Goal: Task Accomplishment & Management: Manage account settings

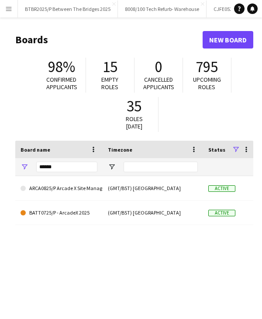
click at [7, 12] on button "Menu" at bounding box center [8, 8] width 17 height 17
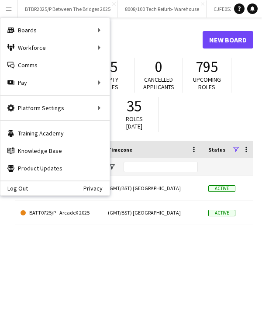
click at [69, 271] on div "ARCA0825/P Arcade X Site Management (GMT/BST) London Active 100% 0 BATT0725/P -…" at bounding box center [134, 255] width 238 height 159
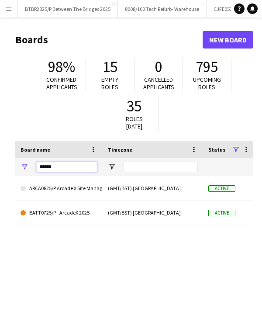
click at [54, 169] on input "******" at bounding box center [66, 167] width 61 height 10
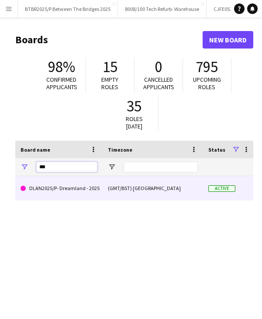
type input "***"
click at [78, 191] on link "DLAN2025/P- Dreamland - 2025" at bounding box center [59, 188] width 77 height 24
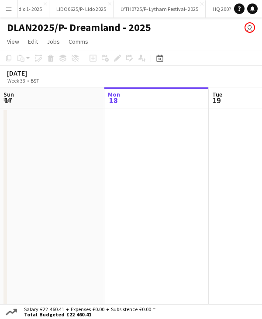
scroll to position [0, 2366]
click at [161, 59] on icon at bounding box center [159, 59] width 3 height 3
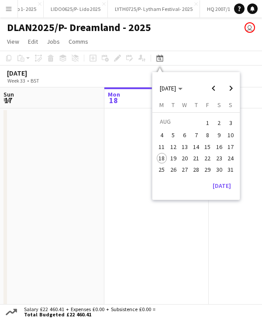
click at [217, 136] on span "9" at bounding box center [219, 135] width 10 height 10
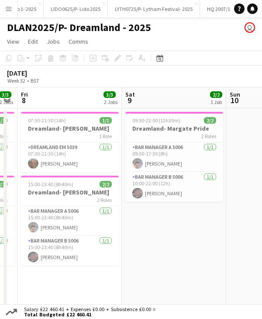
scroll to position [0, 182]
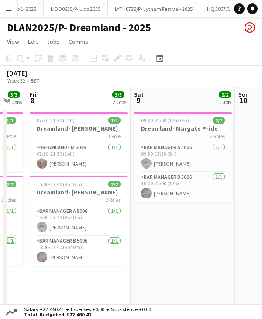
drag, startPoint x: 160, startPoint y: 97, endPoint x: 160, endPoint y: 92, distance: 4.8
click at [160, 92] on app-calendar-viewport "Wed 6 3/3 2 Jobs Thu 7 3/3 2 Jobs Fri 8 3/3 2 Jobs Sat 9 2/2 1 Job Sun 10 Mon 1…" at bounding box center [131, 200] width 262 height 227
click at [67, 124] on h3 "Dreamland- Roger Daltrey" at bounding box center [79, 128] width 98 height 8
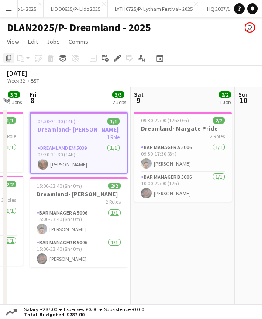
click at [11, 61] on icon "Copy" at bounding box center [8, 58] width 7 height 7
click at [161, 220] on app-date-cell "09:30-22:00 (12h30m) 2/2 Dreamland- Margate Pride 2 Roles Bar Manager A 5006 1/…" at bounding box center [183, 211] width 104 height 206
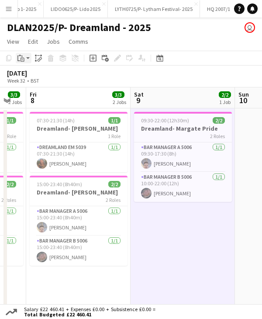
click at [18, 59] on icon "Paste" at bounding box center [20, 58] width 7 height 7
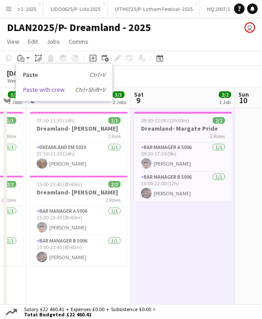
click at [45, 92] on link "Paste with crew Ctrl+Shift+V" at bounding box center [64, 90] width 82 height 8
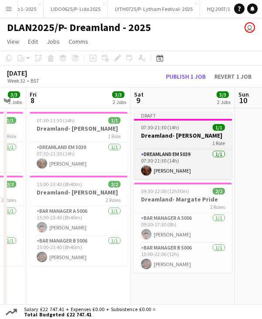
click at [194, 131] on h3 "Dreamland- Roger Daltrey" at bounding box center [183, 135] width 98 height 8
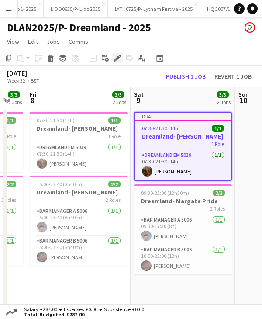
click at [115, 59] on icon at bounding box center [117, 58] width 5 height 5
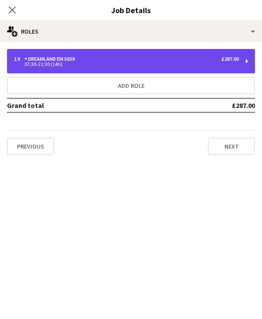
click at [55, 65] on div "07:30-21:30 (14h)" at bounding box center [126, 64] width 225 height 4
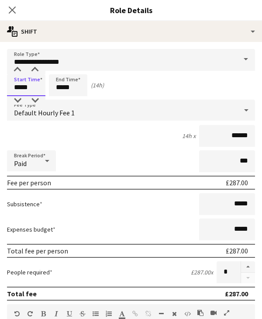
drag, startPoint x: 16, startPoint y: 87, endPoint x: 49, endPoint y: 87, distance: 33.2
click at [49, 87] on div "Start Time ***** End Time ***** (14h)" at bounding box center [131, 85] width 248 height 22
type input "*****"
click at [59, 88] on input "*****" at bounding box center [68, 85] width 38 height 22
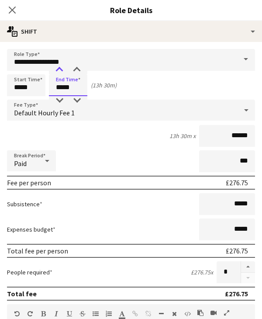
type input "*****"
click at [60, 72] on div at bounding box center [59, 69] width 17 height 9
click at [14, 7] on icon at bounding box center [12, 10] width 8 height 8
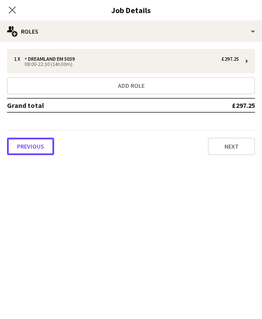
click at [32, 141] on button "Previous" at bounding box center [30, 145] width 47 height 17
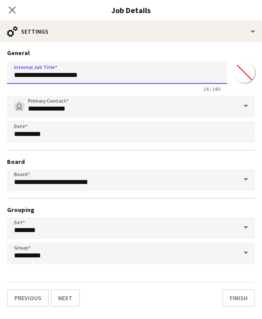
drag, startPoint x: 70, startPoint y: 75, endPoint x: 51, endPoint y: 70, distance: 20.2
click at [51, 70] on input "**********" at bounding box center [117, 73] width 220 height 22
type input "**********"
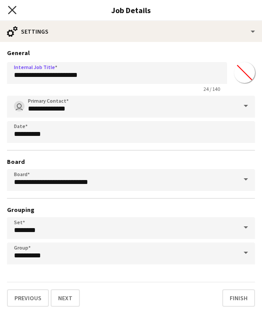
click at [12, 6] on icon "Close pop-in" at bounding box center [12, 10] width 8 height 8
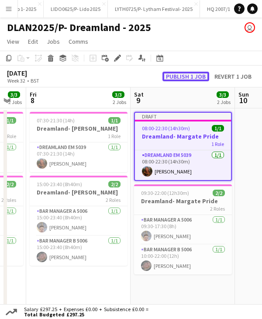
click at [187, 77] on button "Publish 1 job" at bounding box center [185, 77] width 47 height 10
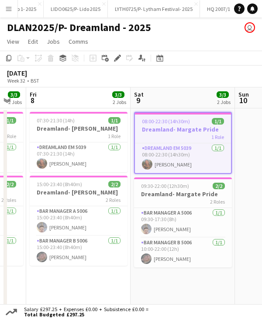
click at [7, 8] on app-icon "Menu" at bounding box center [8, 8] width 7 height 7
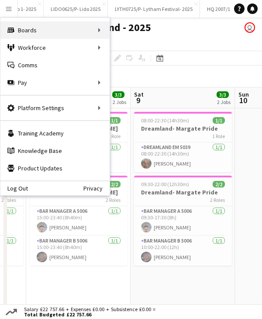
click at [48, 31] on div "Boards Boards" at bounding box center [54, 29] width 109 height 17
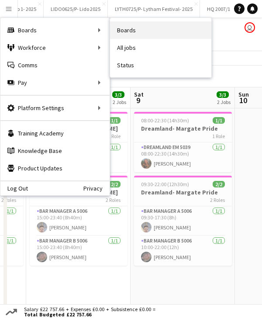
click at [149, 36] on link "Boards" at bounding box center [160, 29] width 101 height 17
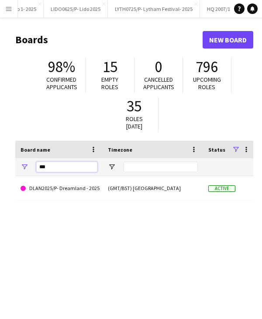
click at [70, 167] on input "***" at bounding box center [66, 167] width 61 height 10
click at [69, 167] on input "***" at bounding box center [66, 167] width 61 height 10
type input "*"
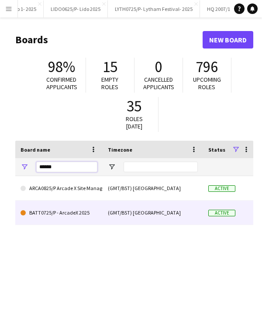
type input "******"
click at [74, 218] on link "BATT0725/P - ArcadeX 2025" at bounding box center [59, 212] width 77 height 24
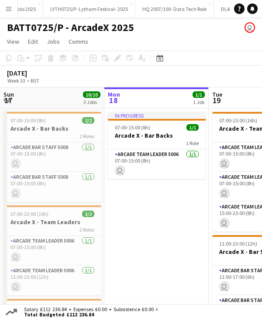
scroll to position [0, 2440]
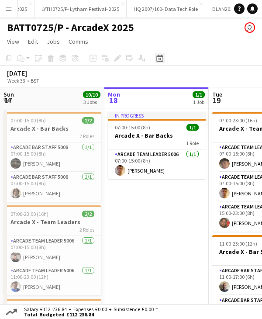
click at [162, 59] on icon "Date picker" at bounding box center [159, 58] width 7 height 7
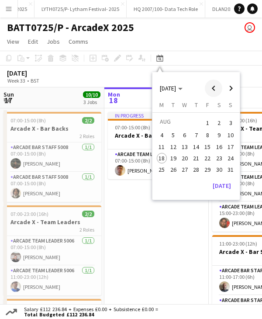
click at [212, 91] on span "Previous month" at bounding box center [213, 87] width 17 height 17
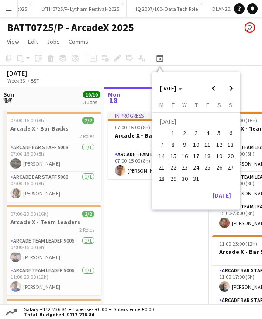
click at [182, 131] on span "2" at bounding box center [184, 133] width 10 height 10
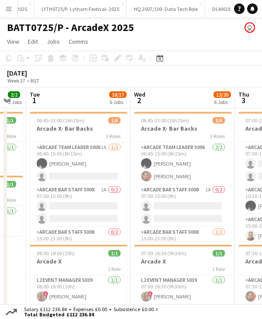
scroll to position [0, 275]
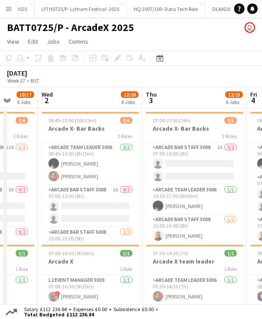
drag, startPoint x: 187, startPoint y: 96, endPoint x: 94, endPoint y: 89, distance: 92.8
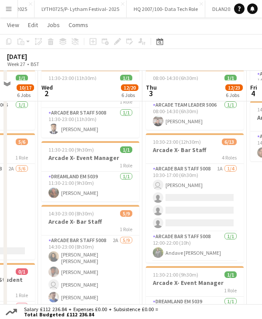
scroll to position [349, 0]
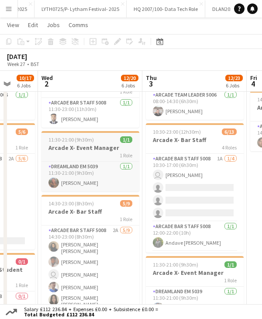
click at [90, 140] on span "11:30-21:00 (9h30m)" at bounding box center [70, 139] width 45 height 7
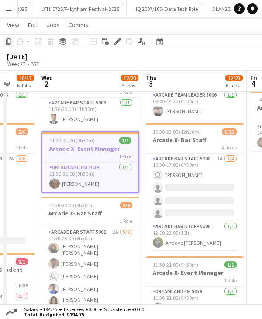
click at [10, 43] on icon at bounding box center [8, 41] width 5 height 6
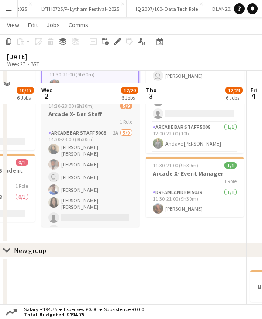
scroll to position [464, 0]
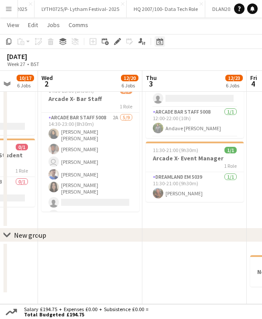
click at [162, 41] on icon "Date picker" at bounding box center [159, 41] width 7 height 7
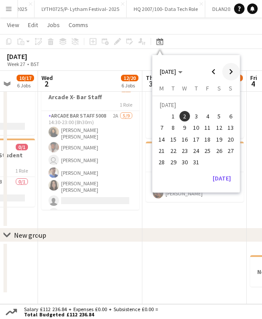
click at [229, 75] on span "Next month" at bounding box center [230, 71] width 17 height 17
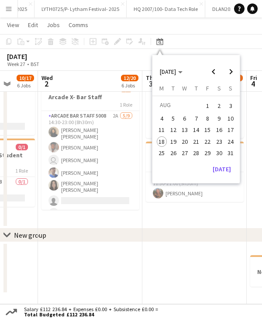
click at [169, 127] on span "12" at bounding box center [173, 130] width 10 height 10
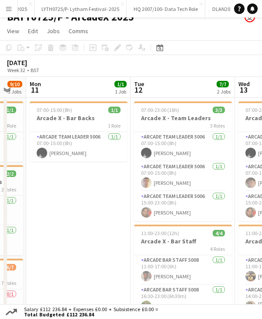
scroll to position [0, 0]
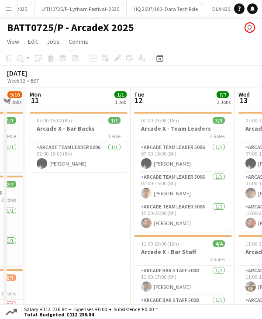
click at [164, 96] on app-board-header-date "Tue 12 7/7 2 Jobs" at bounding box center [183, 97] width 104 height 21
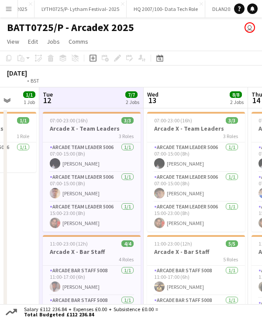
scroll to position [0, 281]
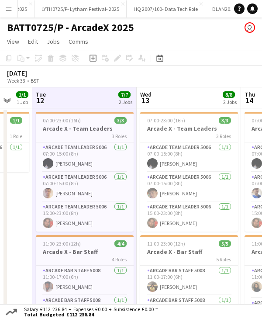
drag, startPoint x: 182, startPoint y: 96, endPoint x: 30, endPoint y: 82, distance: 152.5
click at [59, 96] on app-board-header-date "Tue 12 7/7 2 Jobs" at bounding box center [84, 97] width 104 height 21
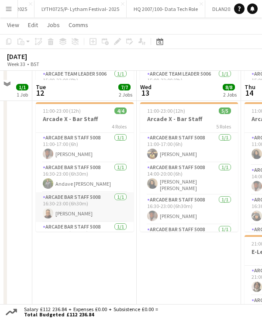
scroll to position [131, 0]
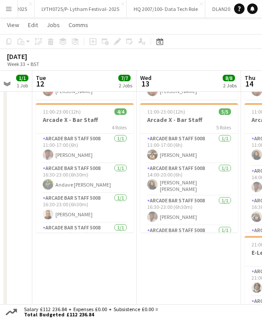
click at [65, 251] on app-date-cell "07:00-23:00 (16h) 3/3 Arcade X - Team Leaders 3 Roles Arcade Team Leader 5006 1…" at bounding box center [84, 273] width 104 height 594
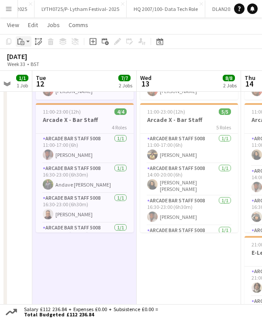
click at [25, 39] on div "Paste" at bounding box center [21, 41] width 10 height 10
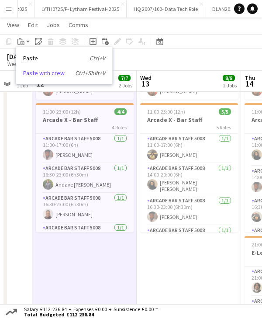
click at [39, 76] on link "Paste with crew Ctrl+Shift+V" at bounding box center [64, 73] width 82 height 8
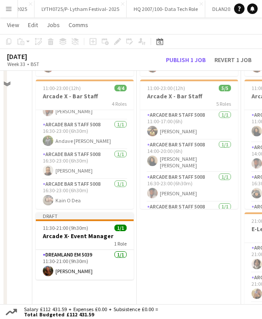
scroll to position [218, 0]
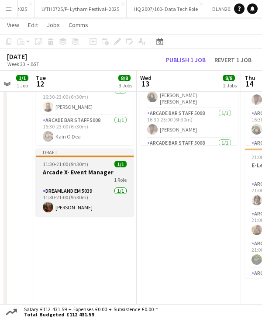
click at [89, 165] on div "11:30-21:00 (9h30m) 1/1" at bounding box center [85, 164] width 98 height 7
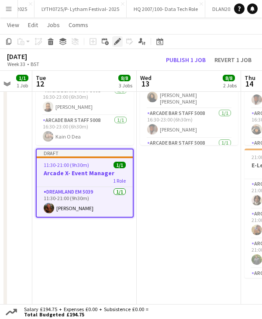
click at [116, 40] on icon "Edit" at bounding box center [117, 41] width 7 height 7
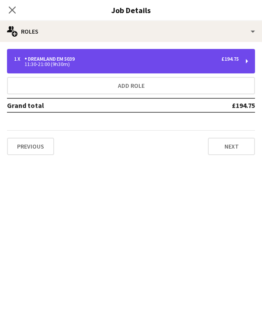
click at [86, 67] on div "1 x Dreamland EM 5039 £194.75 11:30-21:00 (9h30m)" at bounding box center [131, 61] width 248 height 24
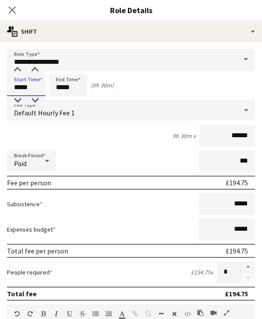
drag, startPoint x: 17, startPoint y: 86, endPoint x: 48, endPoint y: 86, distance: 31.4
click at [48, 86] on div "Start Time ***** End Time ***** (9h 30m)" at bounding box center [131, 85] width 248 height 22
type input "*****"
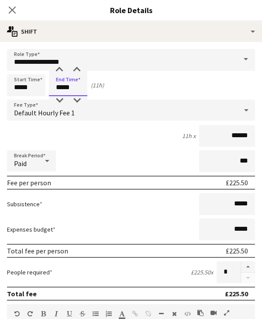
drag, startPoint x: 55, startPoint y: 89, endPoint x: 86, endPoint y: 89, distance: 31.9
click at [86, 89] on input "*****" at bounding box center [68, 85] width 38 height 22
type input "*****"
click at [148, 90] on div "Start Time ***** End Time ***** (8h)" at bounding box center [131, 85] width 248 height 22
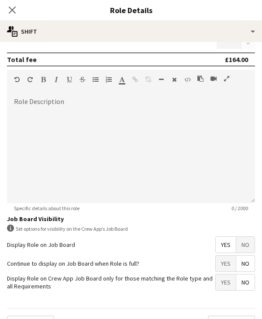
scroll to position [253, 0]
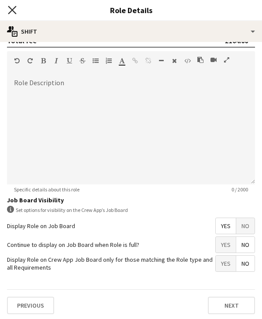
click at [14, 12] on icon at bounding box center [12, 10] width 8 height 8
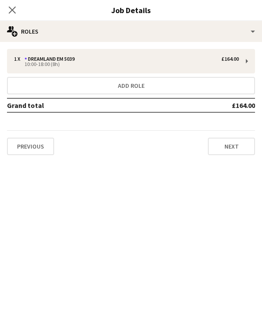
click at [14, 12] on icon at bounding box center [12, 10] width 7 height 7
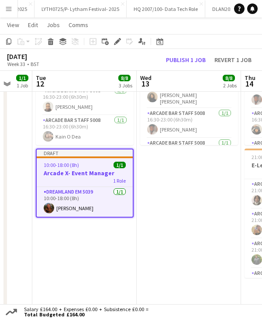
click at [89, 155] on div "Draft" at bounding box center [85, 152] width 96 height 7
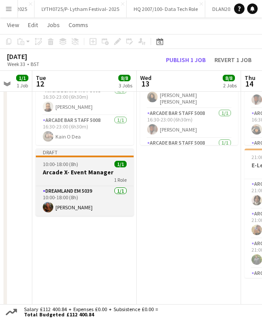
click at [89, 155] on div "Draft" at bounding box center [85, 151] width 98 height 7
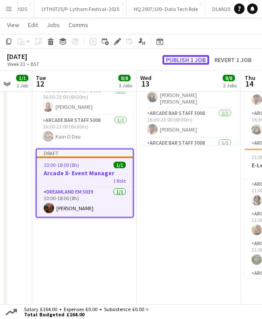
click at [187, 58] on button "Publish 1 job" at bounding box center [185, 60] width 47 height 10
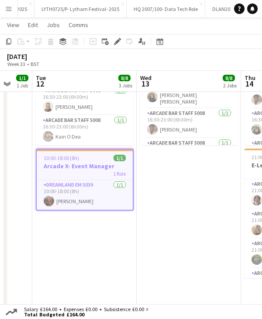
click at [79, 156] on div "10:00-18:00 (8h) 1/1" at bounding box center [85, 158] width 96 height 7
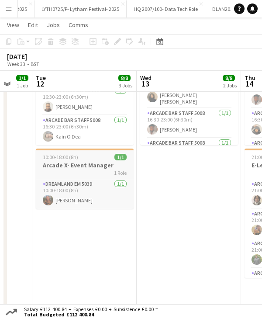
click at [79, 156] on div "10:00-18:00 (8h) 1/1" at bounding box center [85, 157] width 98 height 7
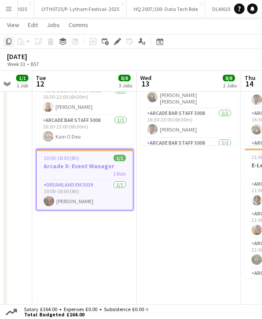
click at [12, 45] on icon "Copy" at bounding box center [8, 41] width 7 height 7
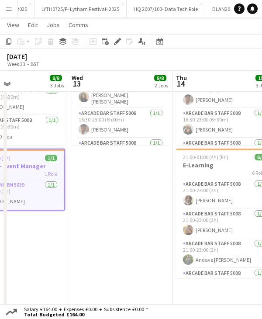
drag, startPoint x: 180, startPoint y: 82, endPoint x: 111, endPoint y: 85, distance: 68.6
click at [111, 85] on app-calendar-viewport "Sat 9 11/12 3 Jobs Sun 10 9/10 3 Jobs Mon 11 1/1 1 Job Tue 12 8/8 3 Jobs Wed 13…" at bounding box center [131, 182] width 262 height 733
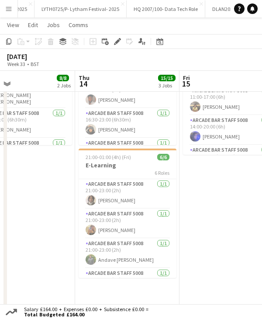
drag, startPoint x: 203, startPoint y: 82, endPoint x: 137, endPoint y: 79, distance: 65.5
click at [105, 85] on app-calendar-viewport "Sun 10 9/10 3 Jobs Mon 11 1/1 1 Job Tue 12 8/8 3 Jobs Wed 13 8/8 2 Jobs Thu 14 …" at bounding box center [131, 182] width 262 height 733
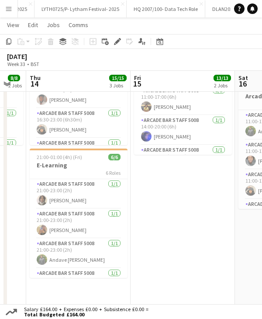
click at [134, 82] on app-calendar-viewport "Sun 10 9/10 3 Jobs Mon 11 1/1 1 Job Tue 12 8/8 3 Jobs Wed 13 8/8 2 Jobs Thu 14 …" at bounding box center [131, 182] width 262 height 733
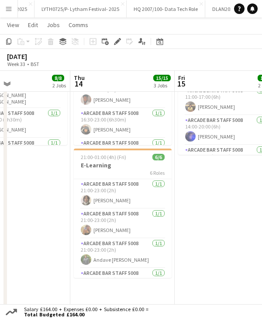
click at [121, 81] on app-calendar-viewport "Sun 10 9/10 3 Jobs Mon 11 1/1 1 Job Tue 12 8/8 3 Jobs Wed 13 8/8 2 Jobs Thu 14 …" at bounding box center [131, 182] width 262 height 733
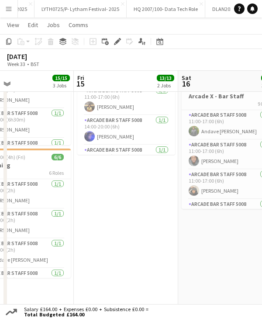
drag, startPoint x: 175, startPoint y: 81, endPoint x: 74, endPoint y: 82, distance: 100.8
click at [74, 82] on app-calendar-viewport "Mon 11 1/1 1 Job Tue 12 8/8 3 Jobs Wed 13 8/8 2 Jobs Thu 14 15/15 3 Jobs Fri 15…" at bounding box center [131, 182] width 262 height 733
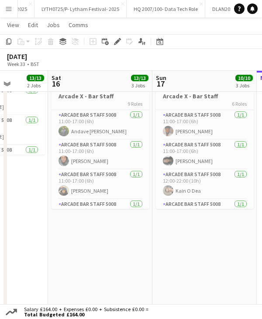
scroll to position [0, 379]
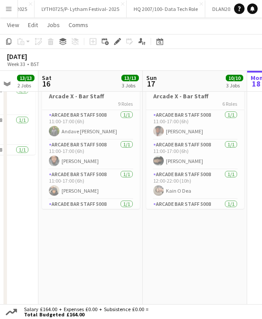
drag, startPoint x: 124, startPoint y: 86, endPoint x: 105, endPoint y: 87, distance: 19.2
click at [105, 87] on app-calendar-viewport "Tue 12 8/8 3 Jobs Wed 13 8/8 2 Jobs Thu 14 15/15 3 Jobs Fri 15 13/13 2 Jobs Sat…" at bounding box center [131, 182] width 262 height 733
click at [93, 232] on app-date-cell "07:00-15:00 (8h) 2/2 Arcade X - Bar Backs 2 Roles Arcade Bar Staff 5008 1/1 07:…" at bounding box center [90, 186] width 104 height 594
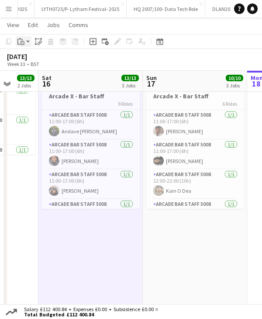
click at [27, 44] on app-action-btn "Paste" at bounding box center [24, 41] width 16 height 10
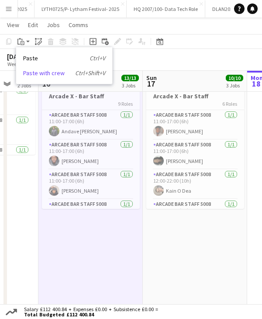
click at [44, 74] on link "Paste with crew Ctrl+Shift+V" at bounding box center [64, 73] width 82 height 8
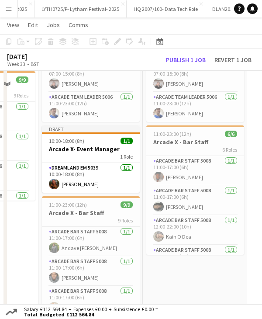
scroll to position [175, 0]
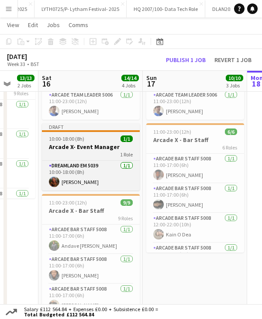
click at [83, 135] on span "10:00-18:00 (8h)" at bounding box center [66, 138] width 35 height 7
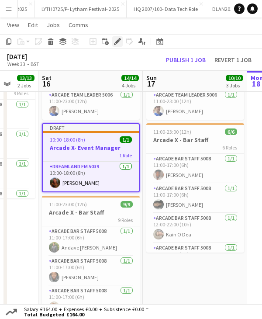
click at [119, 41] on icon "Edit" at bounding box center [117, 41] width 7 height 7
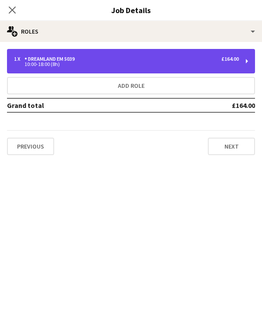
click at [79, 67] on div "1 x Dreamland EM 5039 £164.00 10:00-18:00 (8h)" at bounding box center [131, 61] width 248 height 24
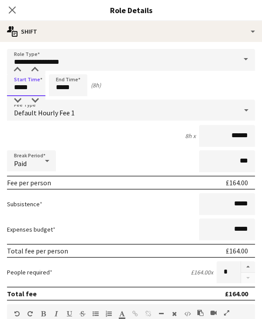
drag, startPoint x: 24, startPoint y: 87, endPoint x: 35, endPoint y: 88, distance: 11.4
click at [35, 88] on input "*****" at bounding box center [26, 85] width 38 height 22
type input "*****"
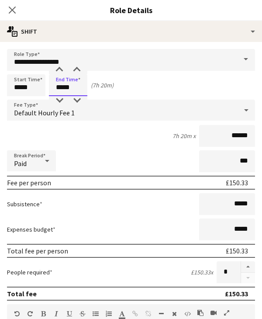
drag, startPoint x: 60, startPoint y: 91, endPoint x: 72, endPoint y: 92, distance: 12.3
click at [72, 92] on input "*****" at bounding box center [68, 85] width 38 height 22
type input "*****"
click at [14, 7] on icon at bounding box center [12, 10] width 8 height 8
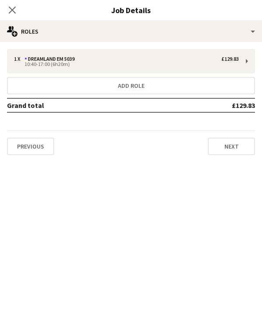
click at [14, 7] on icon at bounding box center [12, 10] width 7 height 7
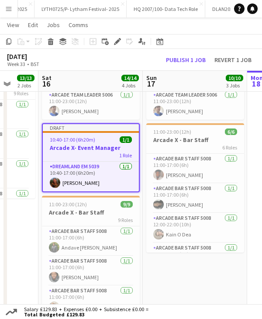
click at [87, 70] on div "August 2025 Week 33 • BST Publish 1 job Revert 1 job" at bounding box center [131, 60] width 262 height 22
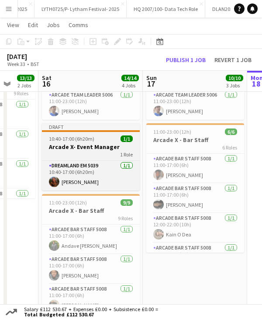
click at [103, 124] on div "Draft" at bounding box center [91, 126] width 98 height 7
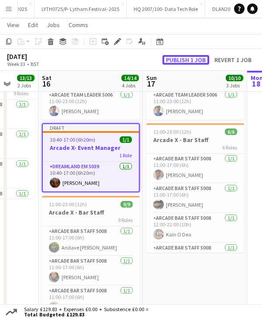
click at [174, 58] on button "Publish 1 job" at bounding box center [185, 60] width 47 height 10
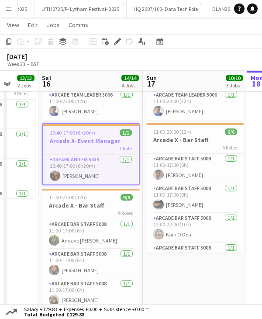
click at [12, 10] on app-icon "Menu" at bounding box center [8, 8] width 7 height 7
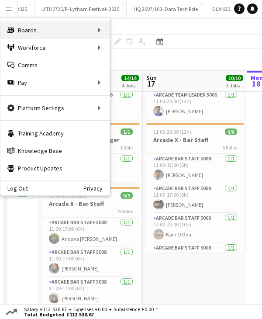
click at [48, 28] on div "Boards Boards" at bounding box center [54, 29] width 109 height 17
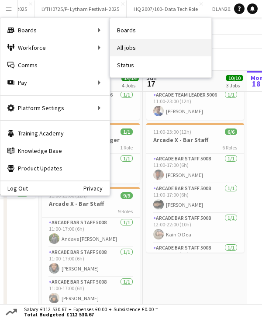
click at [152, 48] on link "All jobs" at bounding box center [160, 47] width 101 height 17
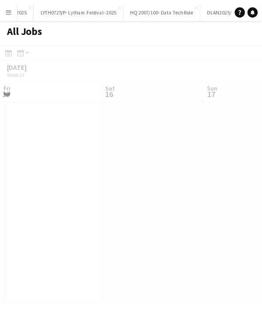
scroll to position [0, 209]
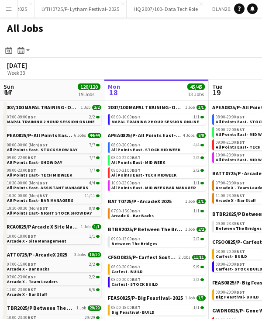
click at [12, 11] on app-icon "Menu" at bounding box center [8, 8] width 7 height 7
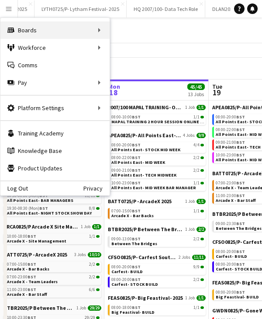
click at [88, 29] on div "Boards Boards" at bounding box center [54, 29] width 109 height 17
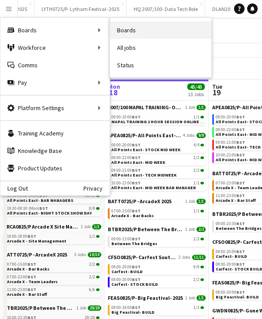
click at [131, 35] on link "Boards" at bounding box center [160, 29] width 101 height 17
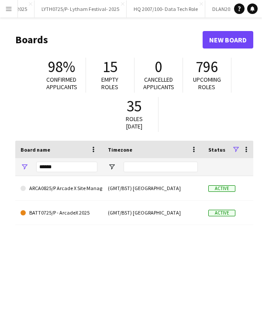
click at [58, 172] on div "******" at bounding box center [66, 166] width 61 height 17
click at [58, 166] on input "******" at bounding box center [66, 167] width 61 height 10
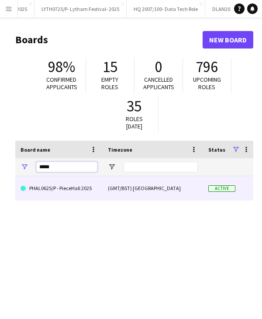
type input "*****"
click at [76, 188] on link "PHAL0625/P - PieceHall 2025" at bounding box center [59, 188] width 77 height 24
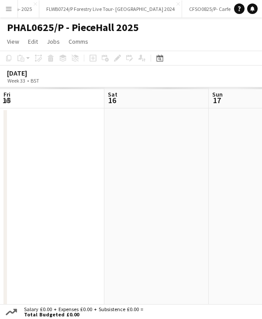
scroll to position [0, 209]
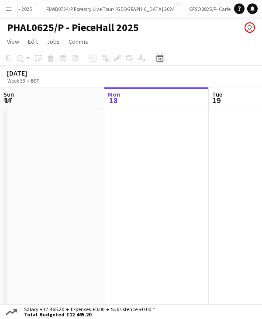
click at [158, 53] on div "Date picker" at bounding box center [160, 58] width 10 height 10
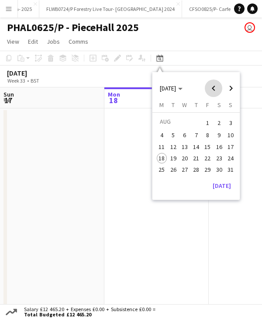
click at [209, 91] on span "Previous month" at bounding box center [213, 87] width 17 height 17
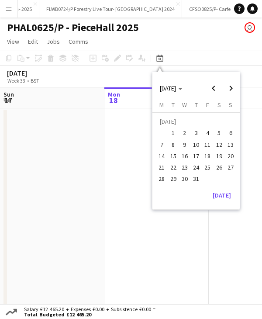
click at [206, 139] on span "11" at bounding box center [208, 144] width 10 height 10
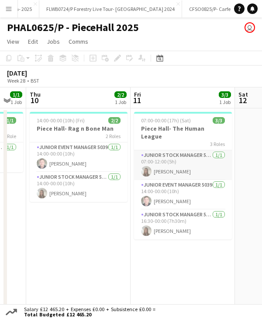
click at [166, 163] on app-card-role "Junior Stock Manager 5039 1/1 07:00-12:00 (5h) Lauryn Tazzyman" at bounding box center [183, 165] width 98 height 30
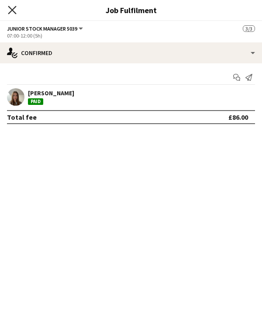
click at [9, 9] on icon "Close pop-in" at bounding box center [12, 10] width 8 height 8
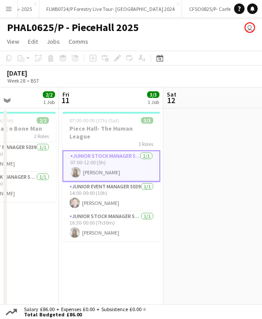
drag, startPoint x: 169, startPoint y: 100, endPoint x: 97, endPoint y: 105, distance: 72.2
click at [97, 105] on app-calendar-viewport "Tue 8 Wed 9 1/1 1 Job Thu 10 2/2 1 Job Fri 11 3/3 1 Job Sat 12 Sun 13 Mon 14 Tu…" at bounding box center [131, 200] width 262 height 226
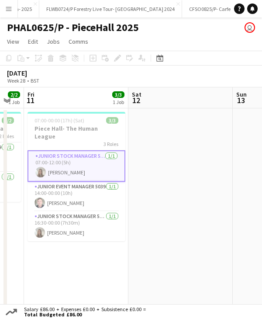
scroll to position [0, 289]
drag, startPoint x: 152, startPoint y: 98, endPoint x: 117, endPoint y: 106, distance: 35.7
click at [117, 106] on app-calendar-viewport "Tue 8 Wed 9 1/1 1 Job Thu 10 2/2 1 Job Fri 11 3/3 1 Job Sat 12 Sun 13 Mon 14 Tu…" at bounding box center [131, 200] width 262 height 226
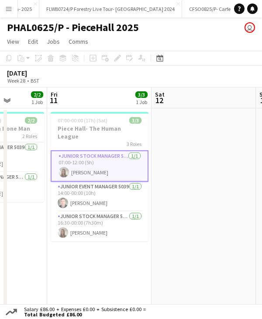
drag, startPoint x: 51, startPoint y: 96, endPoint x: 179, endPoint y: 96, distance: 127.9
click at [179, 96] on app-calendar-viewport "Tue 8 Wed 9 1/1 1 Job Thu 10 2/2 1 Job Fri 11 3/3 1 Job Sat 12 Sun 13 Mon 14 Tu…" at bounding box center [131, 200] width 262 height 226
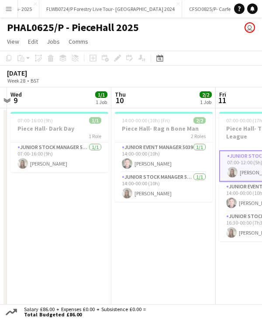
drag, startPoint x: 110, startPoint y: 97, endPoint x: 188, endPoint y: 94, distance: 77.8
click at [188, 94] on app-calendar-viewport "Mon 7 3/3 1 Job Tue 8 Wed 9 1/1 1 Job Thu 10 2/2 1 Job Fri 11 3/3 1 Job Sat 12 …" at bounding box center [131, 200] width 262 height 226
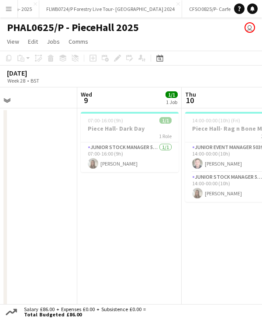
drag, startPoint x: 124, startPoint y: 95, endPoint x: 134, endPoint y: 97, distance: 10.6
click at [174, 94] on app-calendar-viewport "Sun 6 Mon 7 3/3 1 Job Tue 8 Wed 9 1/1 1 Job Thu 10 2/2 1 Job Fri 11 3/3 1 Job S…" at bounding box center [131, 200] width 262 height 226
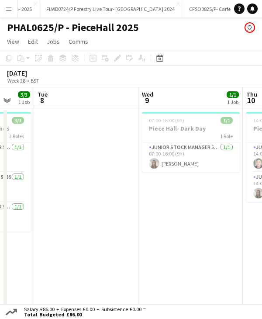
drag, startPoint x: 103, startPoint y: 100, endPoint x: 161, endPoint y: 100, distance: 58.1
click at [161, 100] on app-calendar-viewport "Sun 6 2/2 1 Job Mon 7 3/3 1 Job Tue 8 Wed 9 1/1 1 Job Thu 10 2/2 1 Job Fri 11 3…" at bounding box center [131, 200] width 262 height 226
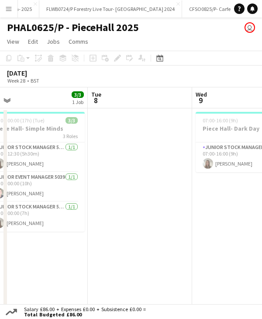
drag, startPoint x: 77, startPoint y: 102, endPoint x: 127, endPoint y: 102, distance: 50.2
click at [127, 102] on app-calendar-viewport "Sat 5 2/2 1 Job Sun 6 2/2 1 Job Mon 7 3/3 1 Job Tue 8 Wed 9 1/1 1 Job Thu 10 2/…" at bounding box center [131, 200] width 262 height 226
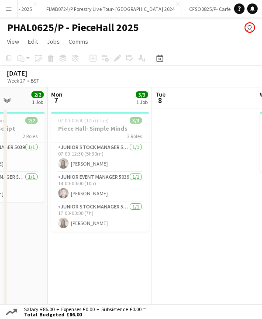
scroll to position [0, 265]
drag, startPoint x: 106, startPoint y: 100, endPoint x: 168, endPoint y: 96, distance: 62.1
click at [168, 96] on app-calendar-viewport "Fri 4 2/2 1 Job Sat 5 2/2 1 Job Sun 6 2/2 1 Job Mon 7 3/3 1 Job Tue 8 Wed 9 1/1…" at bounding box center [131, 200] width 262 height 226
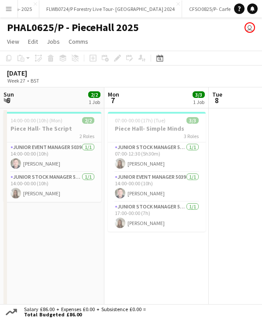
drag, startPoint x: 110, startPoint y: 99, endPoint x: 162, endPoint y: 100, distance: 52.0
click at [162, 100] on app-calendar-viewport "Fri 4 2/2 1 Job Sat 5 2/2 1 Job Sun 6 2/2 1 Job Mon 7 3/3 1 Job Tue 8 Wed 9 1/1…" at bounding box center [131, 200] width 262 height 226
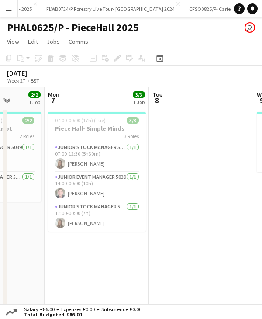
drag, startPoint x: 131, startPoint y: 100, endPoint x: 176, endPoint y: 100, distance: 45.0
click at [176, 100] on app-calendar-viewport "Fri 4 2/2 1 Job Sat 5 2/2 1 Job Sun 6 2/2 1 Job Mon 7 3/3 1 Job Tue 8 Wed 9 1/1…" at bounding box center [131, 200] width 262 height 226
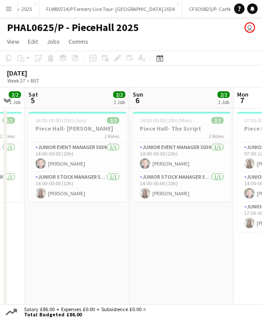
drag, startPoint x: 113, startPoint y: 102, endPoint x: 153, endPoint y: 103, distance: 40.2
click at [153, 103] on app-calendar-viewport "Thu 3 3/3 1 Job Fri 4 2/2 1 Job Sat 5 2/2 1 Job Sun 6 2/2 1 Job Mon 7 3/3 1 Job…" at bounding box center [131, 200] width 262 height 226
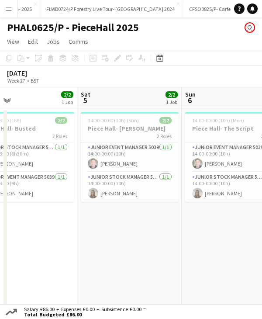
drag, startPoint x: 96, startPoint y: 103, endPoint x: 148, endPoint y: 103, distance: 52.4
click at [148, 103] on app-calendar-viewport "Wed 2 1/1 1 Job Thu 3 3/3 1 Job Fri 4 2/2 1 Job Sat 5 2/2 1 Job Sun 6 2/2 1 Job…" at bounding box center [131, 200] width 262 height 226
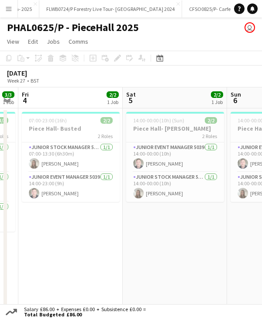
drag, startPoint x: 130, startPoint y: 104, endPoint x: 150, endPoint y: 104, distance: 19.6
click at [150, 104] on app-calendar-viewport "Wed 2 1/1 1 Job Thu 3 3/3 1 Job Fri 4 2/2 1 Job Sat 5 2/2 1 Job Sun 6 2/2 1 Job…" at bounding box center [131, 200] width 262 height 226
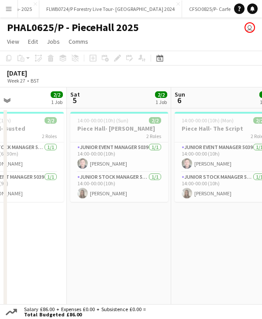
drag, startPoint x: 107, startPoint y: 104, endPoint x: 152, endPoint y: 103, distance: 45.0
click at [152, 103] on app-calendar-viewport "Wed 2 1/1 1 Job Thu 3 3/3 1 Job Fri 4 2/2 1 Job Sat 5 2/2 1 Job Sun 6 2/2 1 Job…" at bounding box center [131, 200] width 262 height 226
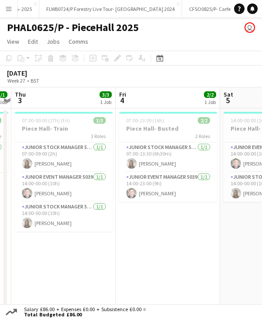
drag, startPoint x: 99, startPoint y: 105, endPoint x: 148, endPoint y: 105, distance: 49.8
click at [148, 105] on app-calendar-viewport "Tue 1 Wed 2 1/1 1 Job Thu 3 3/3 1 Job Fri 4 2/2 1 Job Sat 5 2/2 1 Job Sun 6 2/2…" at bounding box center [131, 200] width 262 height 226
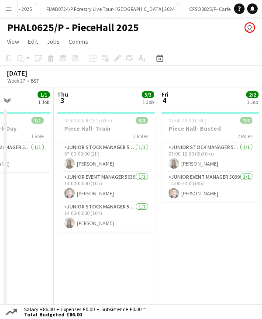
drag, startPoint x: 110, startPoint y: 105, endPoint x: 151, endPoint y: 102, distance: 41.6
click at [151, 102] on app-calendar-viewport "Mon 30 Tue 1 Wed 2 1/1 1 Job Thu 3 3/3 1 Job Fri 4 2/2 1 Job Sat 5 2/2 1 Job Su…" at bounding box center [131, 200] width 262 height 226
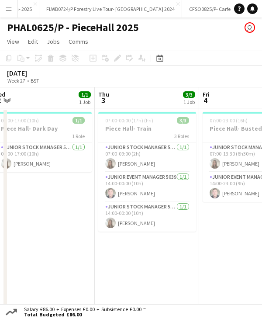
drag, startPoint x: 87, startPoint y: 104, endPoint x: 128, endPoint y: 103, distance: 41.1
click at [128, 103] on app-calendar-viewport "Mon 30 3/3 1 Job Tue 1 Wed 2 1/1 1 Job Thu 3 3/3 1 Job Fri 4 2/2 1 Job Sat 5 2/…" at bounding box center [131, 200] width 262 height 226
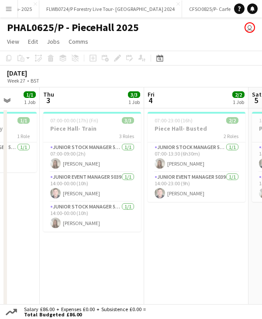
click at [135, 102] on app-calendar-viewport "Mon 30 3/3 1 Job Tue 1 Wed 2 1/1 1 Job Thu 3 3/3 1 Job Fri 4 2/2 1 Job Sat 5 2/…" at bounding box center [131, 200] width 262 height 226
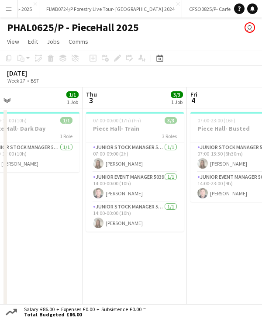
drag, startPoint x: 137, startPoint y: 101, endPoint x: 141, endPoint y: 101, distance: 4.8
click at [75, 103] on app-calendar-viewport "Sun 29 2/2 1 Job Mon 30 3/3 1 Job Tue 1 Wed 2 1/1 1 Job Thu 3 3/3 1 Job Fri 4 2…" at bounding box center [131, 200] width 262 height 226
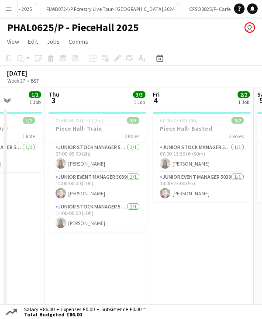
drag, startPoint x: 116, startPoint y: 105, endPoint x: 100, endPoint y: 105, distance: 15.7
click at [100, 105] on app-calendar-viewport "Sun 29 2/2 1 Job Mon 30 3/3 1 Job Tue 1 Wed 2 1/1 1 Job Thu 3 3/3 1 Job Fri 4 2…" at bounding box center [131, 200] width 262 height 226
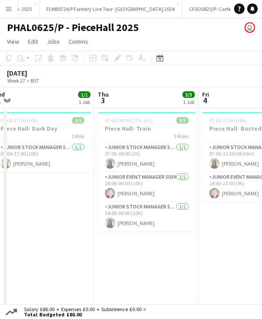
drag, startPoint x: 91, startPoint y: 106, endPoint x: 114, endPoint y: 103, distance: 23.7
click at [90, 106] on app-calendar-viewport "Sun 29 2/2 1 Job Mon 30 3/3 1 Job Tue 1 Wed 2 1/1 1 Job Thu 3 3/3 1 Job Fri 4 2…" at bounding box center [131, 200] width 262 height 226
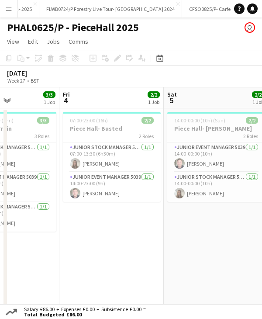
drag, startPoint x: 148, startPoint y: 103, endPoint x: 114, endPoint y: 105, distance: 34.1
click at [114, 105] on app-calendar-viewport "Mon 30 3/3 1 Job Tue 1 Wed 2 1/1 1 Job Thu 3 3/3 1 Job Fri 4 2/2 1 Job Sat 5 2/…" at bounding box center [131, 200] width 262 height 226
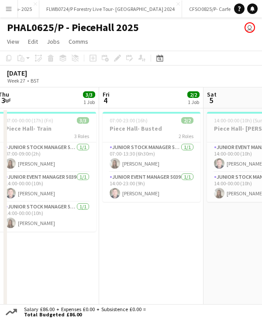
drag, startPoint x: 147, startPoint y: 104, endPoint x: 153, endPoint y: 104, distance: 6.1
click at [95, 105] on app-calendar-viewport "Mon 30 3/3 1 Job Tue 1 Wed 2 1/1 1 Job Thu 3 3/3 1 Job Fri 4 2/2 1 Job Sat 5 2/…" at bounding box center [131, 200] width 262 height 226
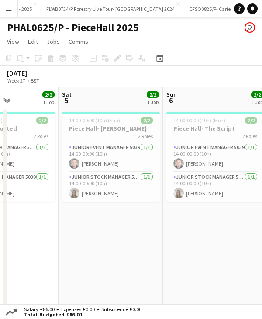
click at [108, 107] on app-calendar-viewport "Tue 1 Wed 2 1/1 1 Job Thu 3 3/3 1 Job Fri 4 2/2 1 Job Sat 5 2/2 1 Job Sun 6 2/2…" at bounding box center [131, 200] width 262 height 226
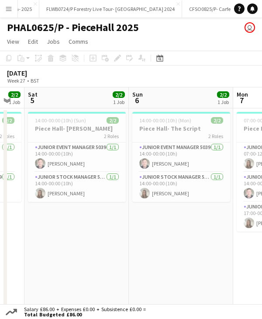
drag, startPoint x: 105, startPoint y: 105, endPoint x: 100, endPoint y: 105, distance: 5.2
click at [100, 105] on app-calendar-viewport "Tue 1 Wed 2 1/1 1 Job Thu 3 3/3 1 Job Fri 4 2/2 1 Job Sat 5 2/2 1 Job Sun 6 2/2…" at bounding box center [131, 200] width 262 height 226
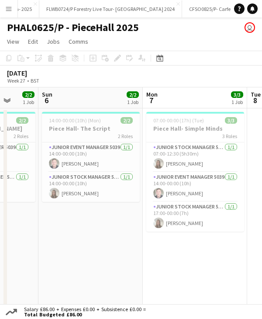
click at [87, 104] on app-calendar-viewport "Wed 2 1/1 1 Job Thu 3 3/3 1 Job Fri 4 2/2 1 Job Sat 5 2/2 1 Job Sun 6 2/2 1 Job…" at bounding box center [131, 200] width 262 height 226
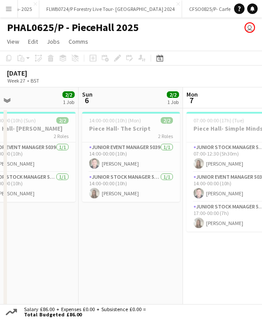
click at [107, 102] on app-calendar-viewport "Wed 2 1/1 1 Job Thu 3 3/3 1 Job Fri 4 2/2 1 Job Sat 5 2/2 1 Job Sun 6 2/2 1 Job…" at bounding box center [131, 200] width 262 height 226
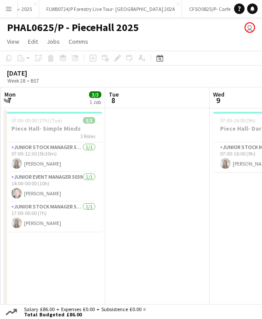
drag, startPoint x: 154, startPoint y: 100, endPoint x: 82, endPoint y: 101, distance: 71.2
click at [82, 101] on app-calendar-viewport "Fri 4 2/2 1 Job Sat 5 2/2 1 Job Sun 6 2/2 1 Job Mon 7 3/3 1 Job Tue 8 Wed 9 1/1…" at bounding box center [131, 200] width 262 height 226
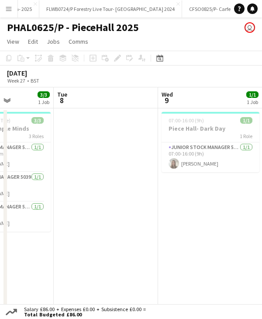
drag, startPoint x: 154, startPoint y: 100, endPoint x: 96, endPoint y: 102, distance: 58.1
click at [96, 102] on app-calendar-viewport "Fri 4 2/2 1 Job Sat 5 2/2 1 Job Sun 6 2/2 1 Job Mon 7 3/3 1 Job Tue 8 Wed 9 1/1…" at bounding box center [131, 200] width 262 height 226
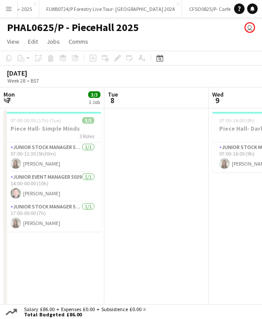
drag, startPoint x: 154, startPoint y: 101, endPoint x: 94, endPoint y: 103, distance: 59.4
click at [94, 103] on app-calendar-viewport "Fri 4 2/2 1 Job Sat 5 2/2 1 Job Sun 6 2/2 1 Job Mon 7 3/3 1 Job Tue 8 Wed 9 1/1…" at bounding box center [131, 200] width 262 height 226
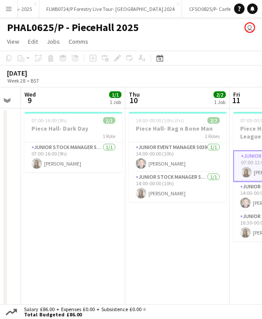
drag, startPoint x: 125, startPoint y: 102, endPoint x: 107, endPoint y: 102, distance: 17.9
click at [107, 102] on app-calendar-viewport "Sat 5 2/2 1 Job Sun 6 2/2 1 Job Mon 7 3/3 1 Job Tue 8 Wed 9 1/1 1 Job Thu 10 2/…" at bounding box center [131, 200] width 262 height 226
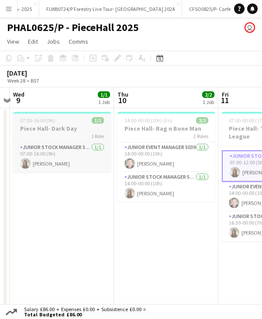
click at [68, 119] on div "07:00-16:00 (9h) 1/1" at bounding box center [62, 120] width 98 height 7
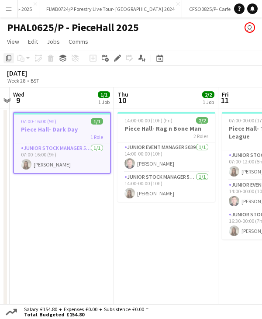
click at [5, 58] on div "Copy" at bounding box center [8, 58] width 10 height 10
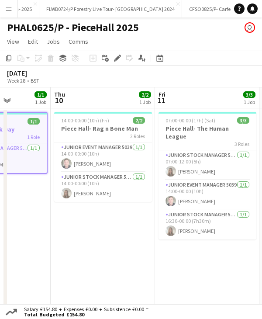
drag, startPoint x: 220, startPoint y: 100, endPoint x: 132, endPoint y: 103, distance: 87.4
click at [132, 103] on app-calendar-viewport "Sun 6 2/2 1 Job Mon 7 3/3 1 Job Tue 8 Wed 9 1/1 1 Job Thu 10 2/2 1 Job Fri 11 3…" at bounding box center [131, 200] width 262 height 226
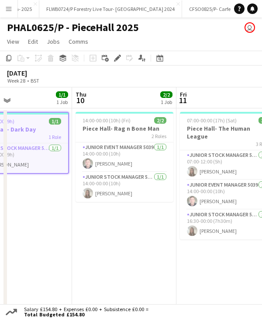
drag, startPoint x: 148, startPoint y: 99, endPoint x: 128, endPoint y: 99, distance: 20.1
click at [128, 99] on app-calendar-viewport "Sun 6 2/2 1 Job Mon 7 3/3 1 Job Tue 8 Wed 9 1/1 1 Job Thu 10 2/2 1 Job Fri 11 3…" at bounding box center [131, 200] width 262 height 226
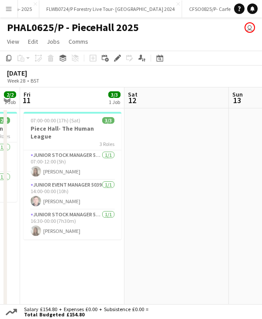
scroll to position [0, 310]
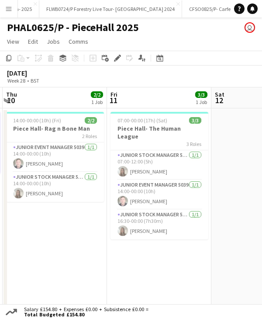
drag, startPoint x: 164, startPoint y: 96, endPoint x: 114, endPoint y: 97, distance: 49.8
click at [114, 97] on app-calendar-viewport "Mon 7 3/3 1 Job Tue 8 Wed 9 1/1 1 Job Thu 10 2/2 1 Job Fri 11 3/3 1 Job Sat 12 …" at bounding box center [131, 200] width 262 height 226
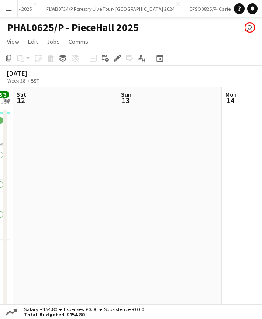
drag
click at [43, 100] on app-calendar-viewport "Wed 9 1/1 1 Job Thu 10 2/2 1 Job Fri 11 3/3 1 Job Sat 12 Sun 13 Mon 14 Tue 15 W…" at bounding box center [131, 200] width 262 height 226
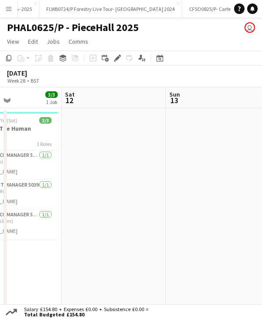
click at [194, 98] on app-calendar-viewport "Wed 9 1/1 1 Job Thu 10 2/2 1 Job Fri 11 3/3 1 Job Sat 12 Sun 13 Mon 14 Tue 15 W…" at bounding box center [131, 200] width 262 height 226
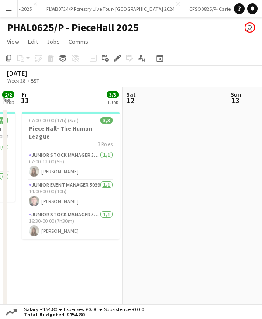
click at [203, 97] on app-calendar-viewport "Wed 9 1/1 1 Job Thu 10 2/2 1 Job Fri 11 3/3 1 Job Sat 12 Sun 13 Mon 14 Tue 15 W…" at bounding box center [131, 200] width 262 height 226
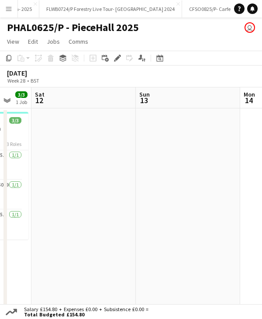
click at [121, 110] on app-calendar-viewport "Wed 9 1/1 1 Job Thu 10 2/2 1 Job Fri 11 3/3 1 Job Sat 12 Sun 13 Mon 14 Tue 15 W…" at bounding box center [131, 200] width 262 height 226
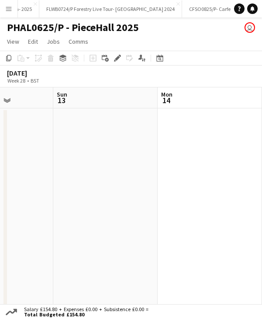
click at [93, 106] on app-calendar-viewport "Wed 9 1/1 1 Job Thu 10 2/2 1 Job Fri 11 3/3 1 Job Sat 12 Sun 13 Mon 14 Tue 15 W…" at bounding box center [131, 200] width 262 height 226
click at [69, 103] on app-calendar-viewport "Wed 9 1/1 1 Job Thu 10 2/2 1 Job Fri 11 3/3 1 Job Sat 12 Sun 13 Mon 14 Tue 15 W…" at bounding box center [131, 200] width 262 height 226
click at [103, 102] on app-calendar-viewport "Thu 10 2/2 1 Job Fri 11 3/3 1 Job Sat 12 Sun 13 Mon 14 Tue 15 Wed 16 Thu 17 14:…" at bounding box center [131, 200] width 262 height 226
click at [93, 122] on app-date-cell at bounding box center [104, 210] width 104 height 205
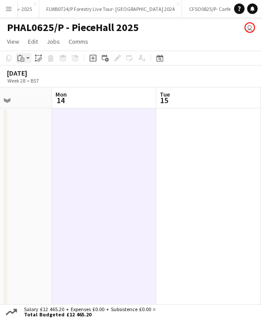
click at [27, 60] on app-action-btn "Paste" at bounding box center [24, 58] width 16 height 10
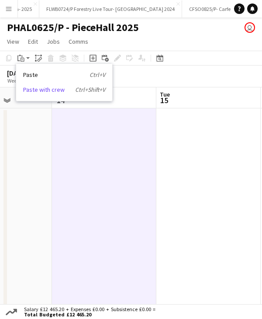
click at [44, 90] on link "Paste with crew Ctrl+Shift+V" at bounding box center [64, 90] width 82 height 8
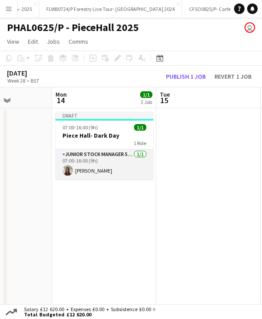
click at [98, 165] on app-card-role "Junior Stock Manager 5039 1/1 07:00-16:00 (9h) Lauryn Tazzyman" at bounding box center [104, 164] width 98 height 30
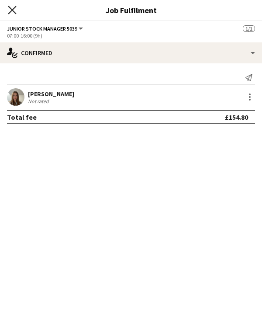
click at [14, 9] on icon "Close pop-in" at bounding box center [12, 10] width 8 height 8
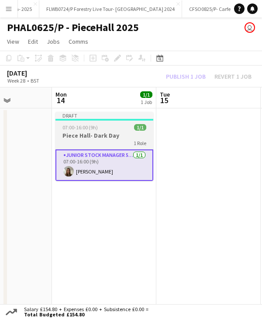
click at [98, 120] on div at bounding box center [104, 120] width 98 height 2
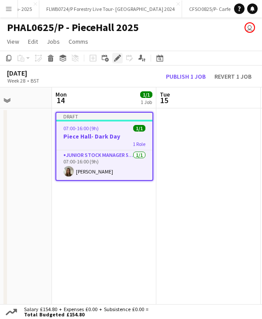
click at [115, 61] on icon at bounding box center [115, 60] width 2 height 2
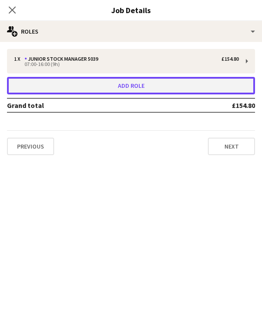
click at [106, 82] on button "Add role" at bounding box center [131, 85] width 248 height 17
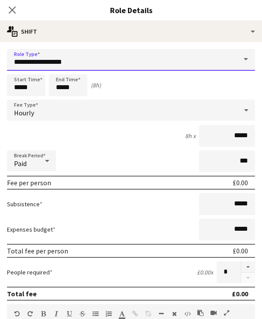
click at [47, 62] on input "**********" at bounding box center [131, 60] width 248 height 22
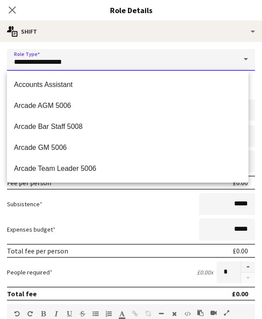
click at [12, 65] on input "**********" at bounding box center [131, 60] width 248 height 22
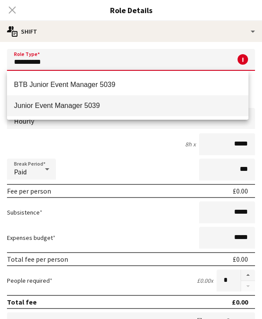
click at [50, 100] on mat-option "Junior Event Manager 5039" at bounding box center [127, 105] width 241 height 21
type input "**********"
type input "******"
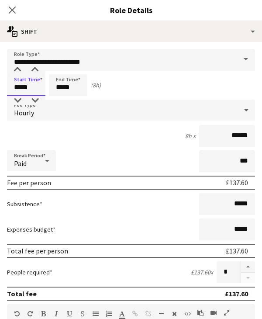
drag, startPoint x: 10, startPoint y: 85, endPoint x: 41, endPoint y: 88, distance: 31.1
click at [41, 88] on input "*****" at bounding box center [26, 85] width 38 height 22
type input "*****"
click at [58, 89] on input "*****" at bounding box center [68, 85] width 38 height 22
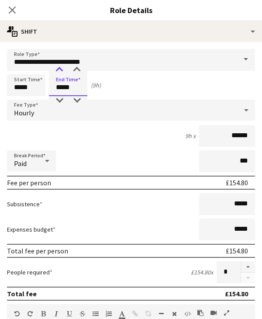
click at [58, 69] on div at bounding box center [59, 69] width 17 height 9
click at [162, 84] on div "Start Time ***** End Time ***** (10h)" at bounding box center [131, 85] width 248 height 22
click at [56, 88] on input "*****" at bounding box center [68, 85] width 38 height 22
click at [62, 102] on div at bounding box center [59, 100] width 17 height 9
type input "*****"
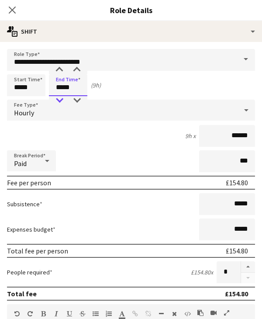
click at [62, 102] on div at bounding box center [59, 100] width 17 height 9
click at [132, 86] on div "Start Time ***** End Time ***** (8h)" at bounding box center [131, 85] width 248 height 22
click at [122, 86] on div "Start Time ***** End Time ***** (8h)" at bounding box center [131, 85] width 248 height 22
click at [78, 139] on div "8h x ******" at bounding box center [131, 136] width 248 height 22
click at [12, 4] on app-icon "Close pop-in" at bounding box center [12, 10] width 13 height 13
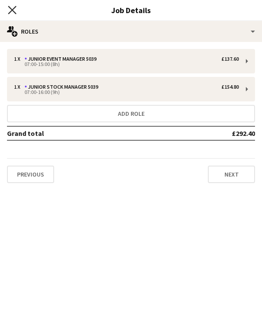
click at [12, 7] on icon "Close pop-in" at bounding box center [12, 10] width 8 height 8
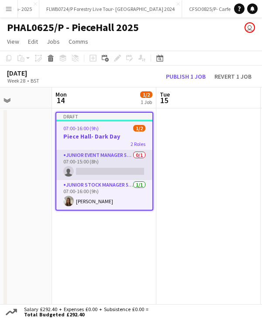
click at [105, 171] on app-card-role "Junior Event Manager 5039 0/1 07:00-15:00 (8h) single-neutral-actions" at bounding box center [104, 165] width 96 height 30
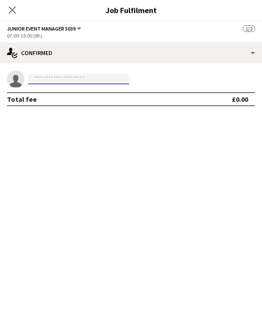
click at [52, 79] on input at bounding box center [78, 79] width 101 height 10
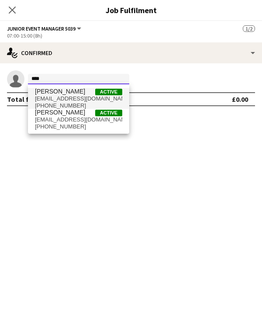
type input "****"
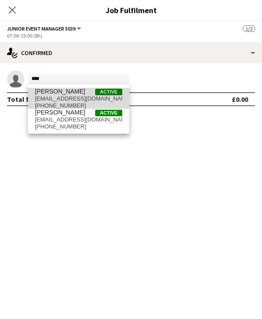
click at [50, 93] on span "Harry Woollard" at bounding box center [60, 91] width 50 height 7
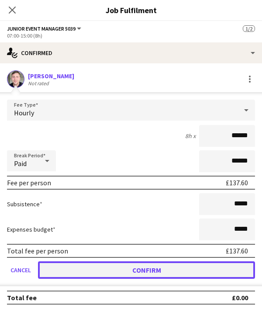
click at [72, 263] on button "Confirm" at bounding box center [146, 269] width 217 height 17
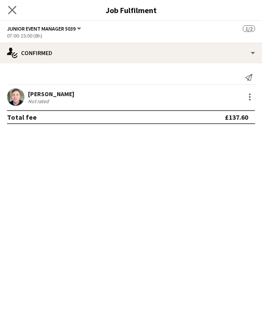
click at [13, 5] on app-icon "Close pop-in" at bounding box center [12, 10] width 13 height 13
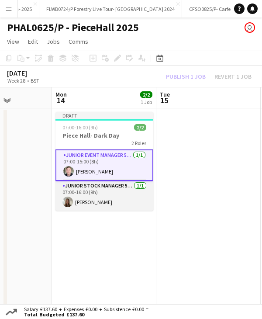
click at [93, 201] on app-card-role "Junior Stock Manager 5039 1/1 07:00-16:00 (9h) Lauryn Tazzyman" at bounding box center [104, 196] width 98 height 30
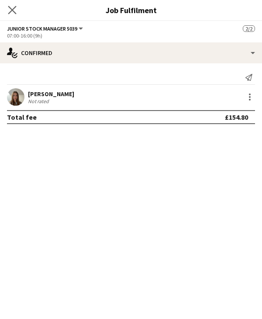
click at [7, 5] on app-icon "Close pop-in" at bounding box center [12, 10] width 13 height 13
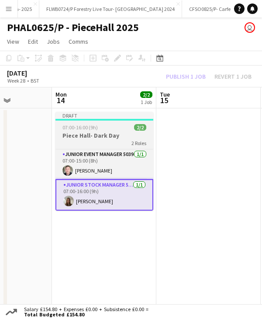
click at [107, 130] on div "07:00-16:00 (9h) 2/2" at bounding box center [104, 127] width 98 height 7
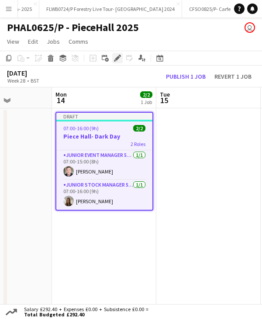
click at [115, 59] on icon at bounding box center [117, 58] width 5 height 5
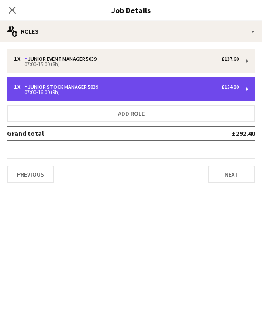
click at [89, 88] on div "Junior Stock Manager 5039" at bounding box center [62, 87] width 77 height 6
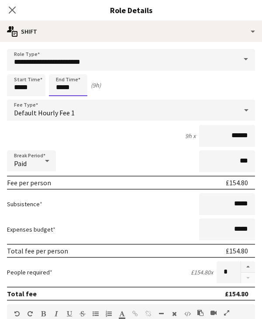
click at [58, 88] on input "*****" at bounding box center [68, 85] width 38 height 22
type input "*****"
click at [58, 100] on div at bounding box center [59, 100] width 17 height 9
click at [113, 144] on div "8h x ******" at bounding box center [131, 136] width 248 height 22
click at [7, 14] on app-icon "Close pop-in" at bounding box center [12, 10] width 13 height 13
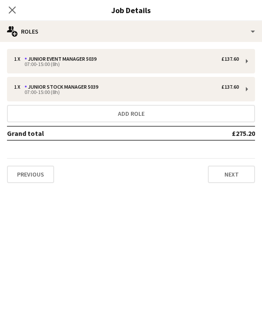
click at [7, 14] on app-icon "Close pop-in" at bounding box center [12, 10] width 10 height 10
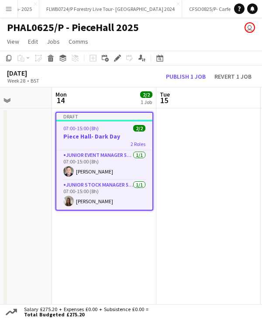
click at [110, 120] on div at bounding box center [104, 121] width 96 height 2
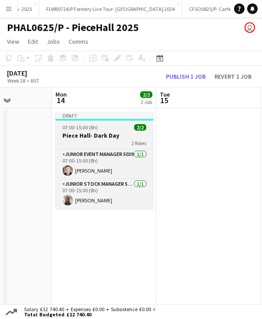
click at [119, 121] on app-job-card "Draft 07:00-15:00 (8h) 2/2 Piece Hall- Dark Day 2 Roles Junior Event Manager 50…" at bounding box center [104, 160] width 98 height 97
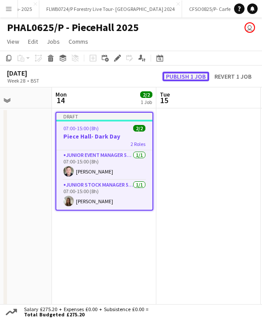
click at [194, 77] on button "Publish 1 job" at bounding box center [185, 77] width 47 height 10
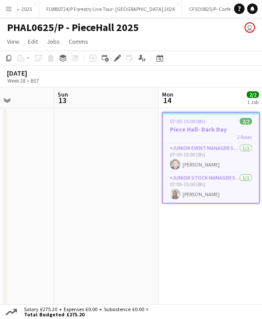
drag, startPoint x: 108, startPoint y: 102, endPoint x: 182, endPoint y: 100, distance: 74.2
click at [215, 100] on app-calendar-viewport "Thu 10 2/2 1 Job Fri 11 3/3 1 Job Sat 12 Sun 13 Mon 14 2/2 1 Job Tue 15 Wed 16 …" at bounding box center [131, 200] width 262 height 226
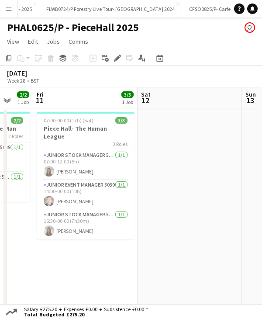
drag, startPoint x: 126, startPoint y: 99, endPoint x: 145, endPoint y: 98, distance: 19.6
click at [219, 94] on app-calendar-viewport "Wed 9 1/1 1 Job Thu 10 2/2 1 Job Fri 11 3/3 1 Job Sat 12 Sun 13 Mon 14 2/2 1 Jo…" at bounding box center [131, 200] width 262 height 226
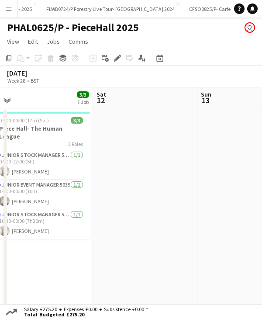
drag, startPoint x: 145, startPoint y: 98, endPoint x: 212, endPoint y: 99, distance: 66.3
click at [212, 99] on app-calendar-viewport "Wed 9 1/1 1 Job Thu 10 2/2 1 Job Fri 11 3/3 1 Job Sat 12 Sun 13 Mon 14 2/2 1 Jo…" at bounding box center [131, 200] width 262 height 226
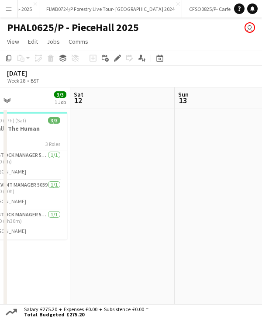
drag, startPoint x: 110, startPoint y: 102, endPoint x: 176, endPoint y: 102, distance: 66.8
click at [176, 102] on app-calendar-viewport "Wed 9 1/1 1 Job Thu 10 2/2 1 Job Fri 11 3/3 1 Job Sat 12 Sun 13 Mon 14 2/2 1 Jo…" at bounding box center [131, 200] width 262 height 226
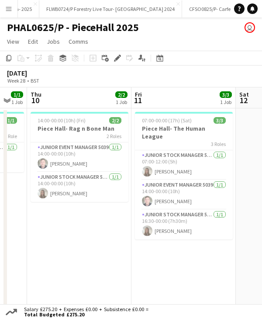
click at [174, 103] on app-calendar-viewport "Tue 8 Wed 9 1/1 1 Job Thu 10 2/2 1 Job Fri 11 3/3 1 Job Sat 12 Sun 13 Mon 14 2/…" at bounding box center [131, 200] width 262 height 226
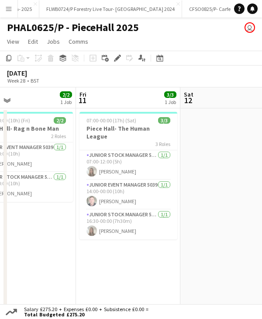
drag, startPoint x: 119, startPoint y: 103, endPoint x: 147, endPoint y: 103, distance: 28.4
click at [161, 103] on app-calendar-viewport "Tue 8 Wed 9 1/1 1 Job Thu 10 2/2 1 Job Fri 11 3/3 1 Job Sat 12 Sun 13 Mon 14 2/…" at bounding box center [131, 200] width 262 height 226
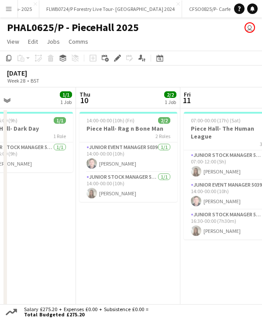
scroll to position [0, 181]
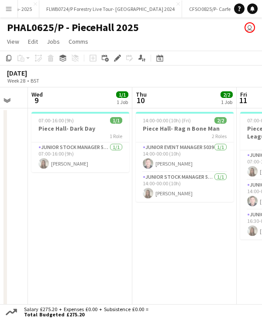
drag, startPoint x: 107, startPoint y: 100, endPoint x: 157, endPoint y: 99, distance: 50.6
click at [157, 99] on app-calendar-viewport "Mon 7 3/3 1 Job Tue 8 Wed 9 1/1 1 Job Thu 10 2/2 1 Job Fri 11 3/3 1 Job Sat 12 …" at bounding box center [131, 200] width 262 height 226
click at [82, 124] on app-job-card "07:00-16:00 (9h) 1/1 Piece Hall- Dark Day 1 Role Junior Stock Manager 5039 1/1 …" at bounding box center [80, 142] width 98 height 60
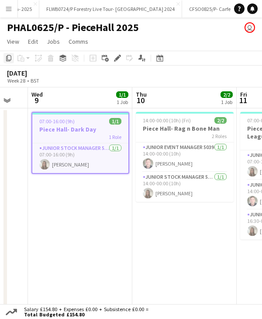
click at [10, 60] on icon at bounding box center [8, 58] width 5 height 6
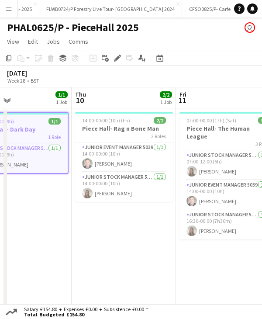
drag, startPoint x: 183, startPoint y: 102, endPoint x: 112, endPoint y: 109, distance: 71.5
click at [112, 109] on app-calendar-viewport "Mon 7 3/3 1 Job Tue 8 Wed 9 1/1 1 Job Thu 10 2/2 1 Job Fri 11 3/3 1 Job Sat 12 …" at bounding box center [131, 200] width 262 height 226
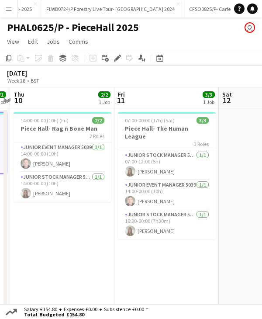
drag, startPoint x: 178, startPoint y: 102, endPoint x: 124, endPoint y: 106, distance: 54.2
click at [122, 107] on app-calendar-viewport "Mon 7 3/3 1 Job Tue 8 Wed 9 1/1 1 Job Thu 10 2/2 1 Job Fri 11 3/3 1 Job Sat 12 …" at bounding box center [131, 200] width 262 height 226
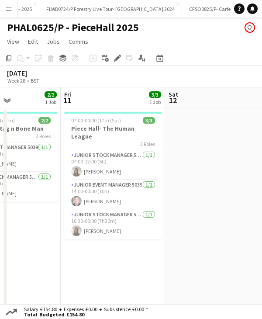
click at [151, 106] on app-calendar-viewport "Mon 7 3/3 1 Job Tue 8 Wed 9 1/1 1 Job Thu 10 2/2 1 Job Fri 11 3/3 1 Job Sat 12 …" at bounding box center [131, 200] width 262 height 226
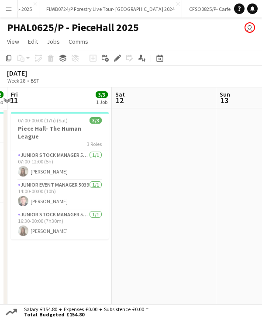
drag, startPoint x: 208, startPoint y: 96, endPoint x: 127, endPoint y: 103, distance: 81.5
click at [124, 103] on app-calendar-viewport "Tue 8 Wed 9 1/1 1 Job Thu 10 2/2 1 Job Fri 11 3/3 1 Job Sat 12 Sun 13 Mon 14 2/…" at bounding box center [131, 200] width 262 height 226
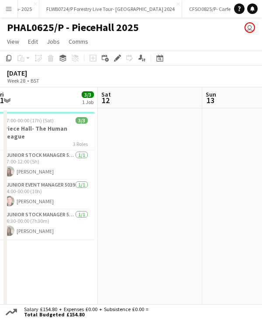
drag, startPoint x: 189, startPoint y: 102, endPoint x: 135, endPoint y: 103, distance: 53.3
click at [127, 105] on app-calendar-viewport "Tue 8 Wed 9 1/1 1 Job Thu 10 2/2 1 Job Fri 11 3/3 1 Job Sat 12 Sun 13 Mon 14 2/…" at bounding box center [131, 200] width 262 height 226
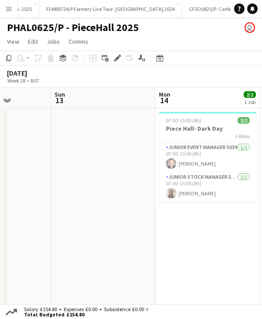
drag, startPoint x: 177, startPoint y: 102, endPoint x: 134, endPoint y: 100, distance: 42.8
click at [108, 106] on app-calendar-viewport "Wed 9 1/1 1 Job Thu 10 2/2 1 Job Fri 11 3/3 1 Job Sat 12 Sun 13 Mon 14 2/2 1 Jo…" at bounding box center [131, 200] width 262 height 226
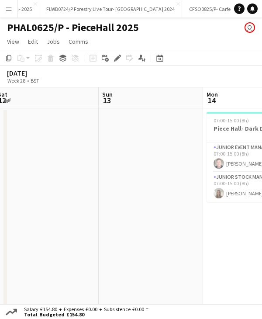
drag, startPoint x: 179, startPoint y: 102, endPoint x: 164, endPoint y: 99, distance: 14.6
click at [136, 102] on app-calendar-viewport "Wed 9 1/1 1 Job Thu 10 2/2 1 Job Fri 11 3/3 1 Job Sat 12 Sun 13 Mon 14 2/2 1 Jo…" at bounding box center [131, 200] width 262 height 226
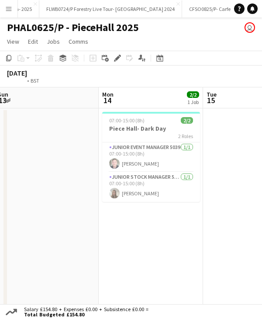
drag, startPoint x: 93, startPoint y: 107, endPoint x: 96, endPoint y: 102, distance: 5.7
click at [78, 107] on app-calendar-viewport "Thu 10 2/2 1 Job Fri 11 3/3 1 Job Sat 12 Sun 13 Mon 14 2/2 1 Job Tue 15 Wed 16 …" at bounding box center [131, 200] width 262 height 226
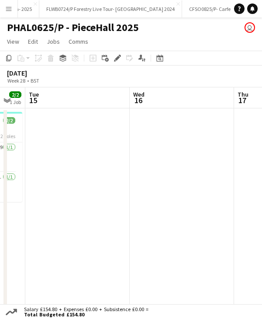
drag, startPoint x: 123, startPoint y: 105, endPoint x: 68, endPoint y: 103, distance: 55.0
click at [69, 104] on app-calendar-viewport "Fri 11 3/3 1 Job Sat 12 Sun 13 Mon 14 2/2 1 Job Tue 15 Wed 16 Thu 17 Fri 18 07:…" at bounding box center [131, 200] width 262 height 226
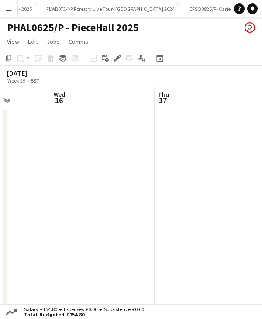
drag, startPoint x: 112, startPoint y: 104, endPoint x: 106, endPoint y: 104, distance: 6.1
click at [106, 104] on app-calendar-viewport "Sun 13 Mon 14 2/2 1 Job Tue 15 Wed 16 Thu 17 Fri 18 Sat 19 Sun 20 07:00-15:00 (…" at bounding box center [131, 200] width 262 height 226
click at [103, 120] on app-date-cell at bounding box center [102, 210] width 104 height 205
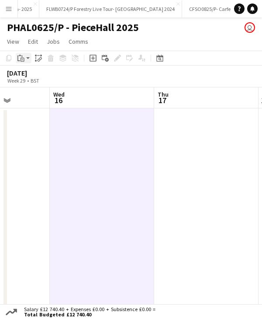
click at [26, 55] on app-action-btn "Paste" at bounding box center [24, 58] width 16 height 10
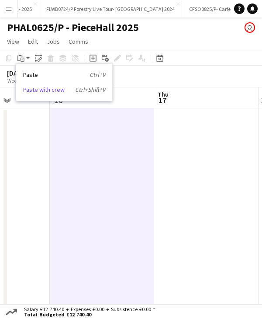
click at [75, 89] on icon "Ctrl+Shift+V" at bounding box center [90, 90] width 30 height 8
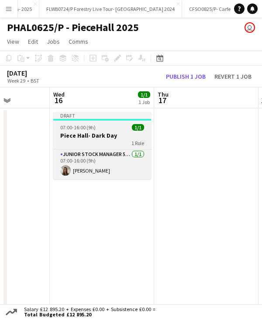
click at [101, 128] on div "07:00-16:00 (9h) 1/1" at bounding box center [102, 127] width 98 height 7
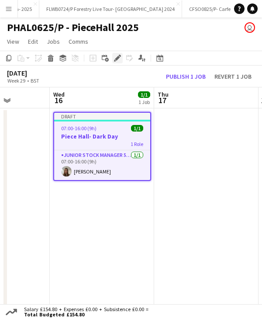
click at [119, 57] on icon at bounding box center [117, 58] width 5 height 5
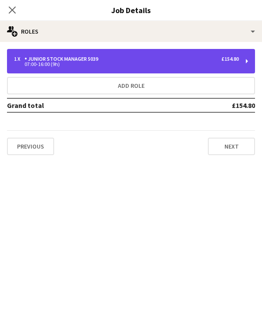
click at [92, 62] on div "07:00-16:00 (9h)" at bounding box center [126, 64] width 225 height 4
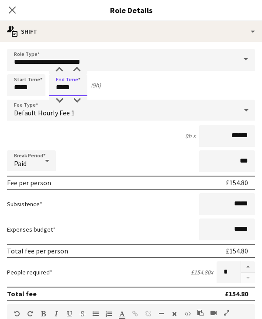
drag, startPoint x: 59, startPoint y: 85, endPoint x: 95, endPoint y: 91, distance: 36.0
click at [95, 91] on div "Start Time ***** End Time ***** (9h)" at bounding box center [131, 85] width 248 height 22
type input "*****"
click at [128, 142] on div "6h 30m x ******" at bounding box center [131, 136] width 248 height 22
click at [7, 9] on app-icon "Close pop-in" at bounding box center [12, 10] width 13 height 13
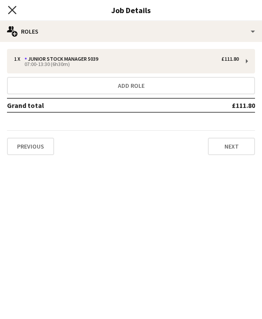
click at [10, 11] on icon at bounding box center [12, 10] width 8 height 8
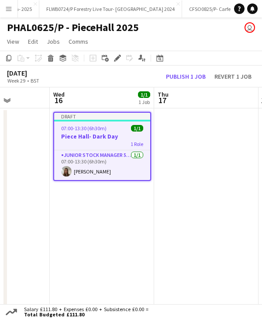
click at [100, 117] on div "Draft" at bounding box center [102, 116] width 96 height 7
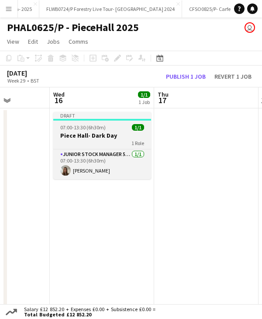
click at [100, 117] on div "Draft" at bounding box center [102, 115] width 98 height 7
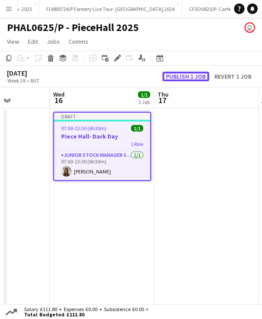
click at [185, 78] on button "Publish 1 job" at bounding box center [185, 77] width 47 height 10
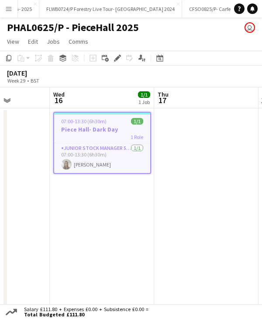
click at [102, 123] on span "07:00-13:30 (6h30m)" at bounding box center [83, 121] width 45 height 7
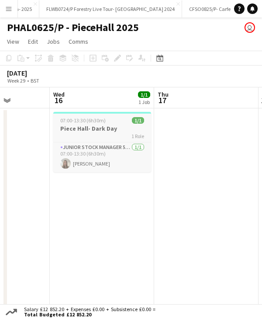
click at [102, 123] on span "07:00-13:30 (6h30m)" at bounding box center [82, 120] width 45 height 7
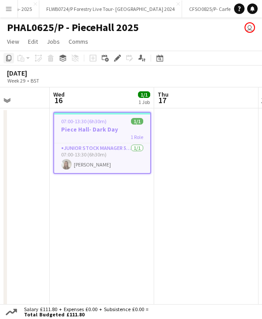
click at [6, 59] on icon at bounding box center [8, 58] width 5 height 6
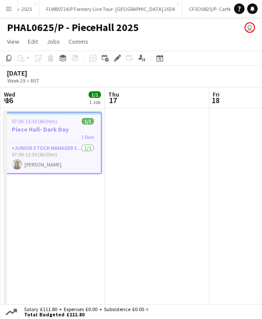
drag, startPoint x: 162, startPoint y: 108, endPoint x: 225, endPoint y: 93, distance: 64.1
click at [127, 108] on app-calendar-viewport "Sun 13 Mon 14 2/2 1 Job Tue 15 Wed 16 1/1 1 Job Thu 17 Fri 18 Sat 19 Sun 20 07:…" at bounding box center [131, 200] width 262 height 226
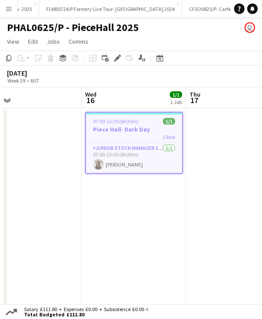
click at [100, 100] on app-calendar-viewport "Sun 13 Mon 14 2/2 1 Job Tue 15 Wed 16 1/1 1 Job Thu 17 Fri 18 Sat 19 Sun 20 07:…" at bounding box center [131, 200] width 262 height 226
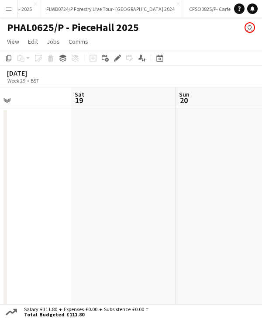
drag, startPoint x: 94, startPoint y: 103, endPoint x: 100, endPoint y: 100, distance: 6.4
click at [93, 102] on app-calendar-viewport "Tue 15 Wed 16 1/1 1 Job Thu 17 Fri 18 Sat 19 Sun 20 Mon 21 Tue 22 07:00-13:30 (…" at bounding box center [131, 200] width 262 height 226
drag, startPoint x: 199, startPoint y: 106, endPoint x: 179, endPoint y: 100, distance: 21.8
click at [94, 105] on app-calendar-viewport "Tue 15 Wed 16 1/1 1 Job Thu 17 Fri 18 Sat 19 Sun 20 Mon 21 Tue 22 07:00-13:30 (…" at bounding box center [131, 200] width 262 height 226
drag, startPoint x: 9, startPoint y: 96, endPoint x: -7, endPoint y: 95, distance: 15.7
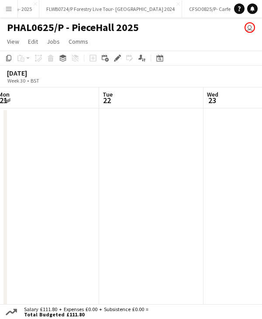
click at [0, 95] on html "Menu Boards Boards Boards All jobs Status Workforce Workforce My Workforce Recr…" at bounding box center [131, 164] width 262 height 328
drag, startPoint x: 81, startPoint y: 95, endPoint x: 110, endPoint y: 98, distance: 29.4
click at [110, 98] on app-calendar-viewport "Fri 18 Sat 19 Sun 20 Mon 21 Tue 22 Wed 23 Thu 24 Fri 25" at bounding box center [131, 200] width 262 height 226
click at [100, 117] on app-date-cell at bounding box center [101, 210] width 104 height 205
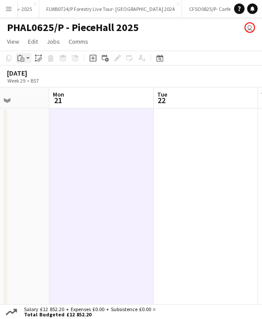
click at [29, 58] on app-action-btn "Paste" at bounding box center [24, 58] width 16 height 10
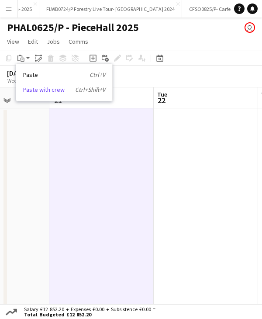
click at [47, 86] on link "Paste with crew Ctrl+Shift+V" at bounding box center [64, 90] width 82 height 8
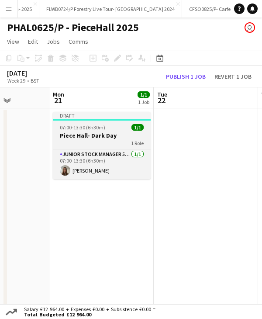
click at [98, 121] on app-job-card "Draft 07:00-13:30 (6h30m) 1/1 Piece Hall- Dark Day 1 Role Junior Stock Manager …" at bounding box center [102, 145] width 98 height 67
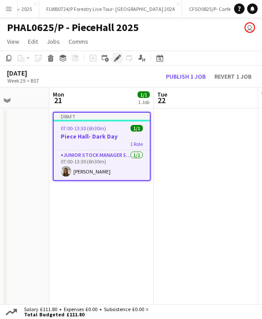
click at [115, 60] on icon "Edit" at bounding box center [117, 58] width 7 height 7
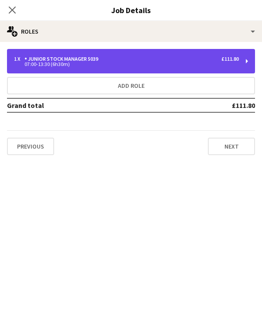
click at [63, 66] on div "07:00-13:30 (6h30m)" at bounding box center [126, 64] width 225 height 4
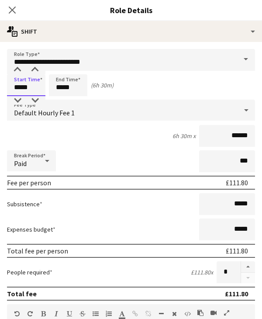
drag, startPoint x: 15, startPoint y: 88, endPoint x: 42, endPoint y: 87, distance: 26.7
click at [40, 89] on input "*****" at bounding box center [26, 85] width 38 height 22
type input "*****"
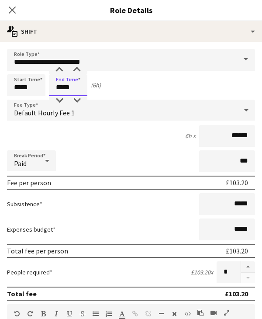
type input "*****"
click at [145, 86] on div "Start Time ***** End Time ***** (6h)" at bounding box center [131, 85] width 248 height 22
click at [16, 9] on icon "Close pop-in" at bounding box center [12, 10] width 8 height 8
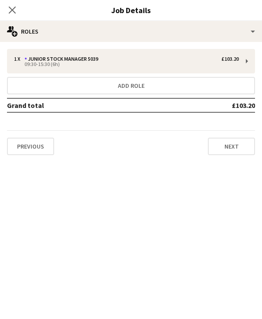
click at [16, 9] on icon "Close pop-in" at bounding box center [12, 10] width 7 height 7
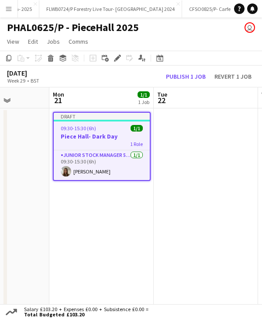
click at [96, 129] on div "09:30-15:30 (6h) 1/1" at bounding box center [102, 128] width 96 height 7
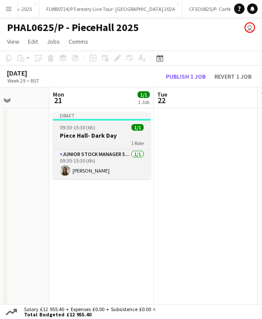
click at [96, 129] on div "09:30-15:30 (6h) 1/1" at bounding box center [102, 127] width 98 height 7
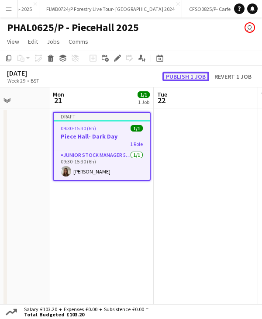
click at [184, 74] on button "Publish 1 job" at bounding box center [185, 77] width 47 height 10
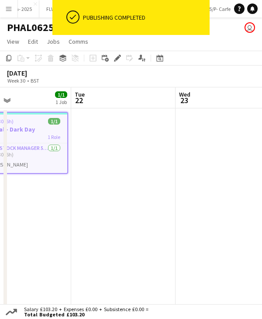
scroll to position [0, 347]
drag, startPoint x: 208, startPoint y: 98, endPoint x: 124, endPoint y: 106, distance: 84.1
click at [124, 106] on app-calendar-viewport "Fri 18 Sat 19 Sun 20 Mon 21 1/1 1 Job Tue 22 Wed 23 Thu 24 Fri 25 09:30-15:30 (…" at bounding box center [131, 200] width 262 height 226
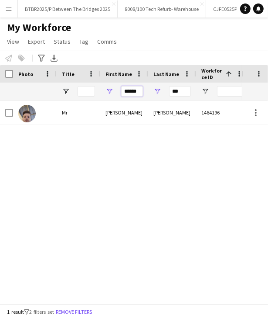
click at [136, 88] on input "******" at bounding box center [132, 91] width 22 height 10
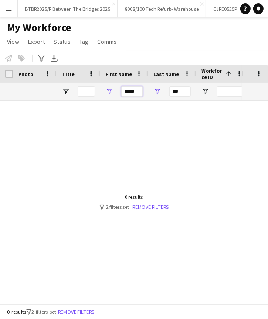
type input "*****"
type input "*"
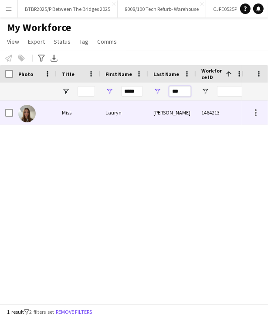
type input "***"
click at [150, 115] on div "Tazzyman" at bounding box center [172, 112] width 48 height 24
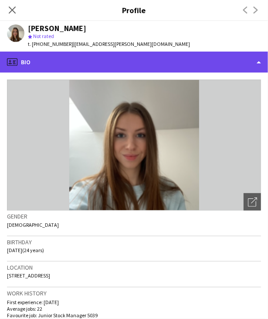
click at [184, 58] on div "profile Bio" at bounding box center [134, 62] width 268 height 21
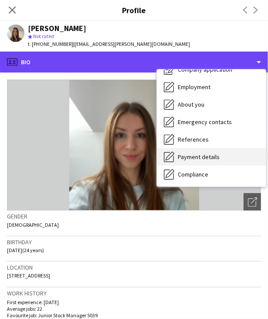
scroll to position [117, 0]
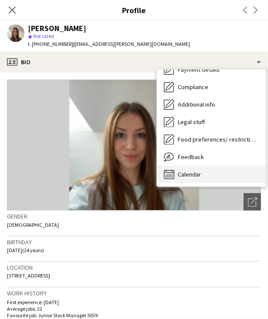
click at [207, 176] on div "Calendar Calendar" at bounding box center [211, 173] width 109 height 17
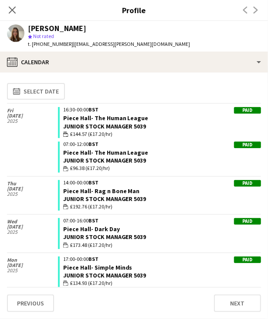
scroll to position [0, 0]
click at [14, 6] on icon "Close pop-in" at bounding box center [12, 10] width 8 height 8
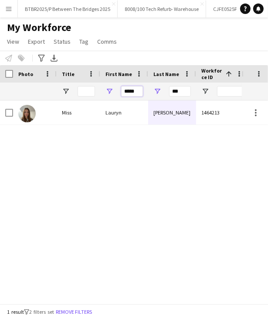
click at [132, 93] on input "*****" at bounding box center [132, 91] width 22 height 10
click at [176, 93] on input "***" at bounding box center [180, 91] width 22 height 10
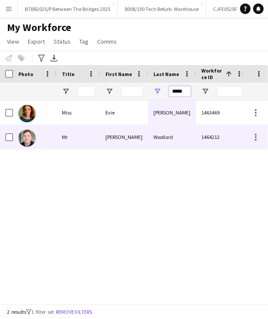
type input "*****"
click at [131, 146] on div "Harry" at bounding box center [124, 137] width 48 height 24
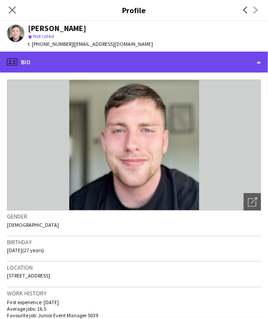
click at [167, 62] on div "profile Bio" at bounding box center [134, 62] width 268 height 21
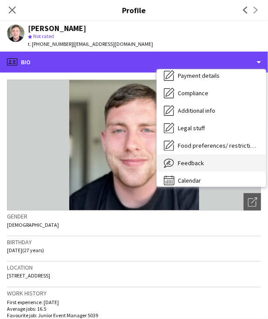
scroll to position [117, 0]
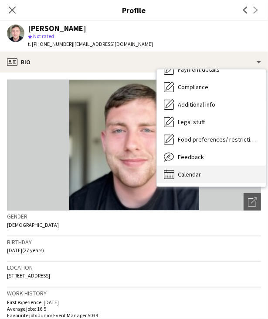
click at [168, 175] on icon "Calendar" at bounding box center [169, 174] width 10 height 10
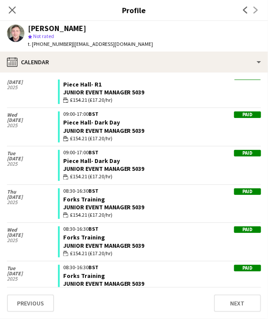
scroll to position [1075, 0]
